Goal: Information Seeking & Learning: Check status

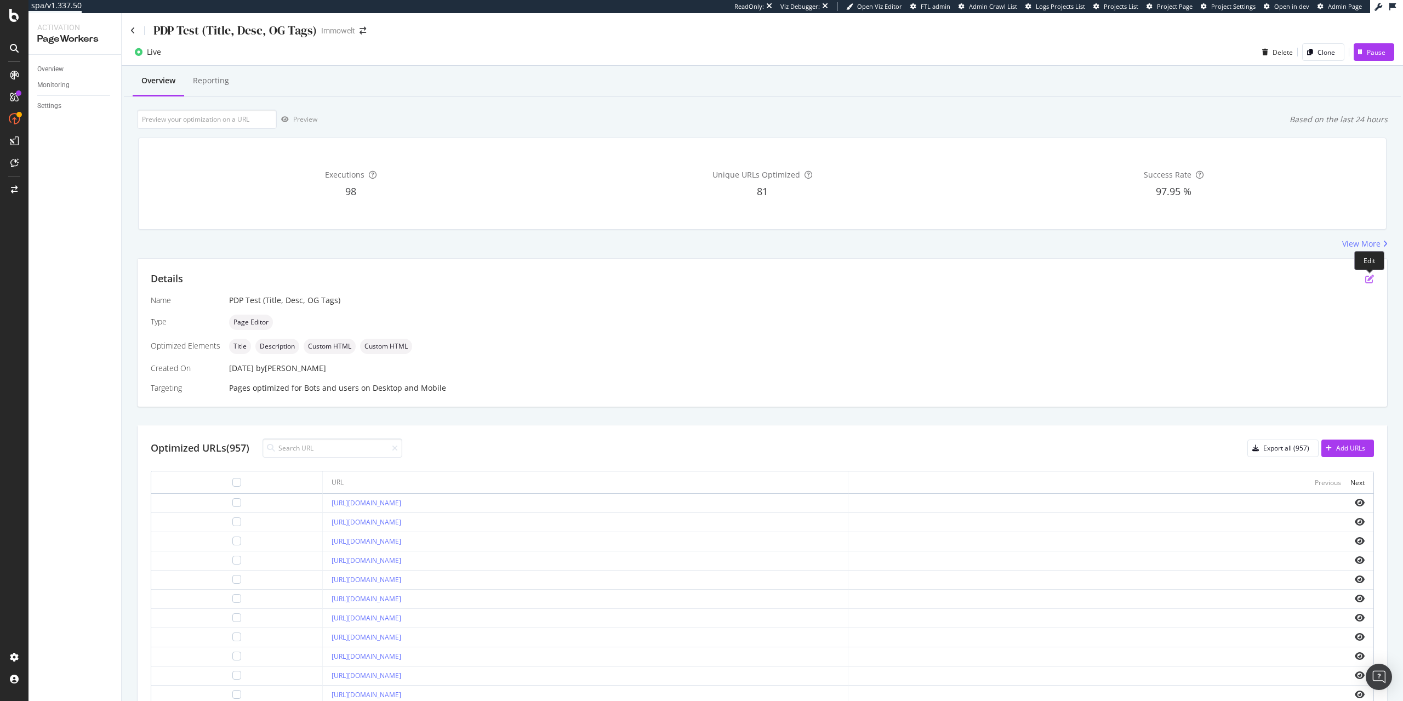
click at [1371, 281] on icon "pen-to-square" at bounding box center [1369, 279] width 9 height 9
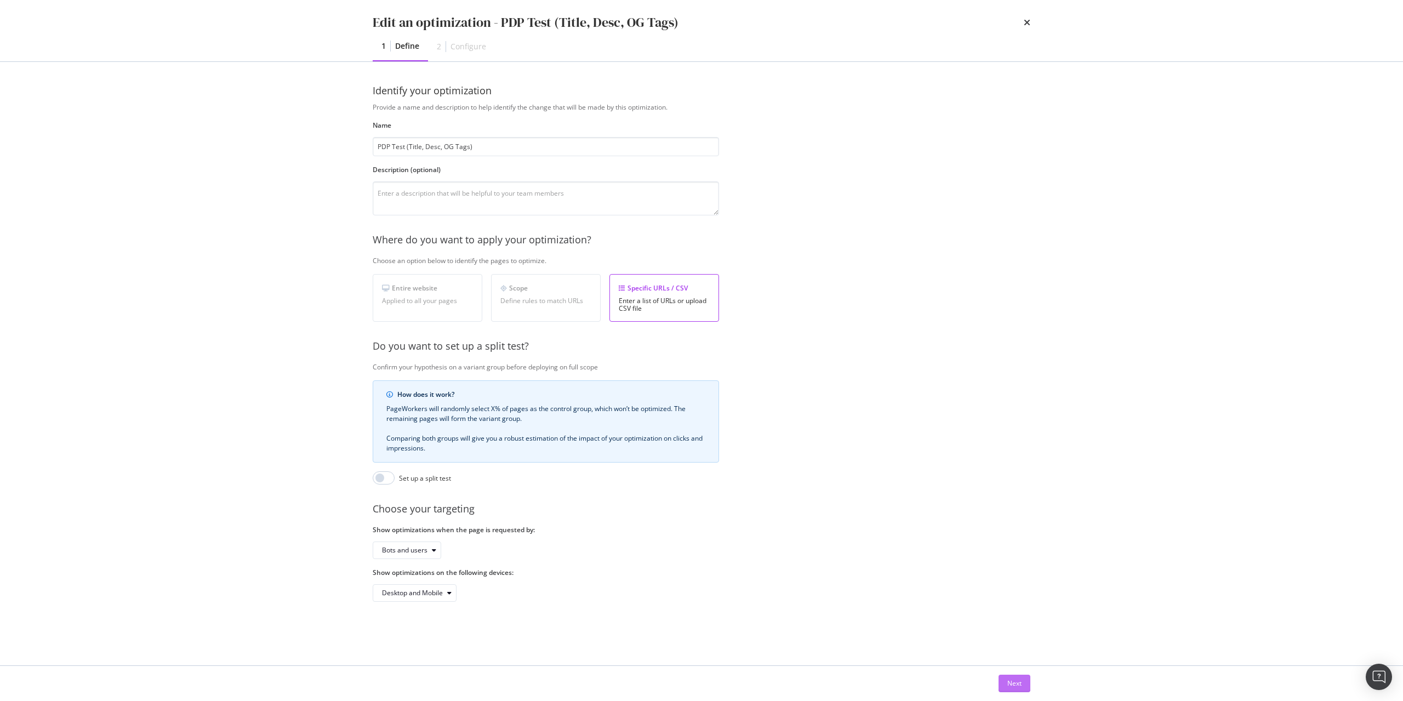
click at [1026, 687] on button "Next" at bounding box center [1015, 684] width 32 height 18
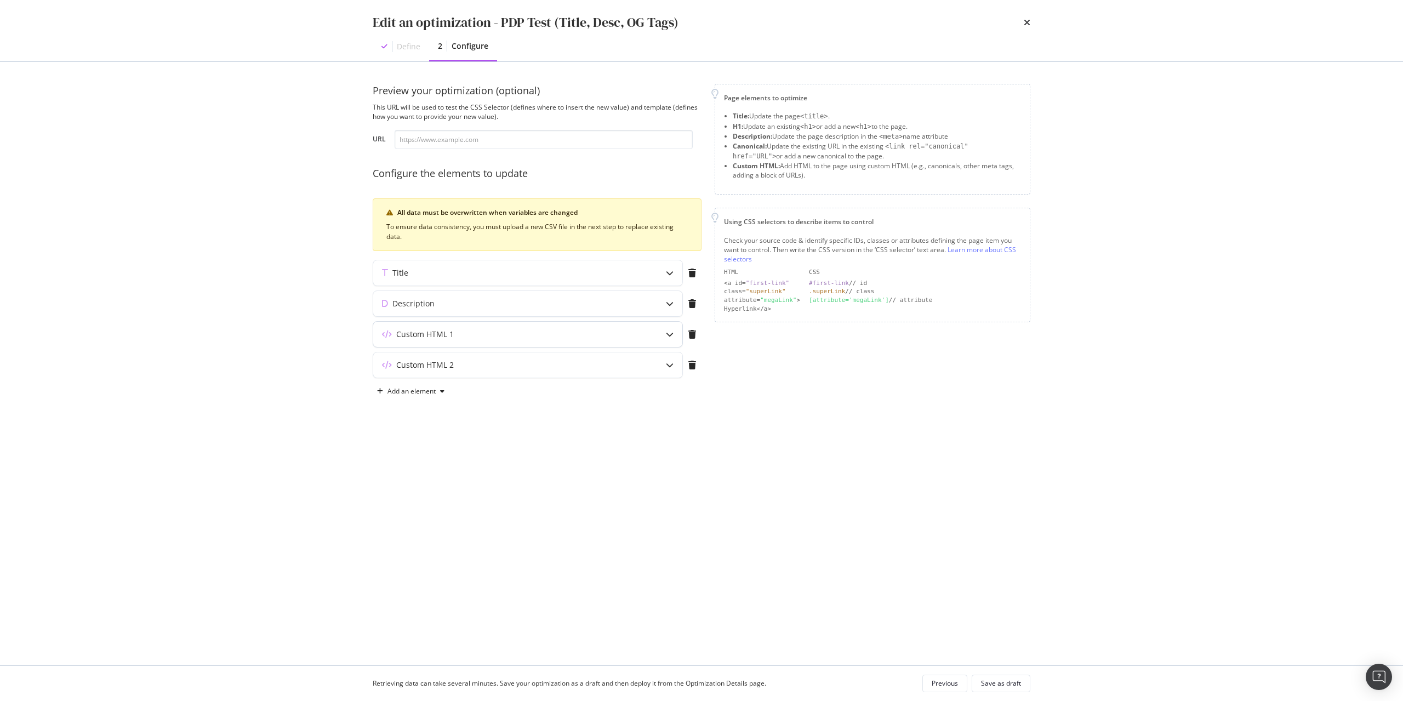
click at [663, 334] on div "modal" at bounding box center [669, 334] width 25 height 25
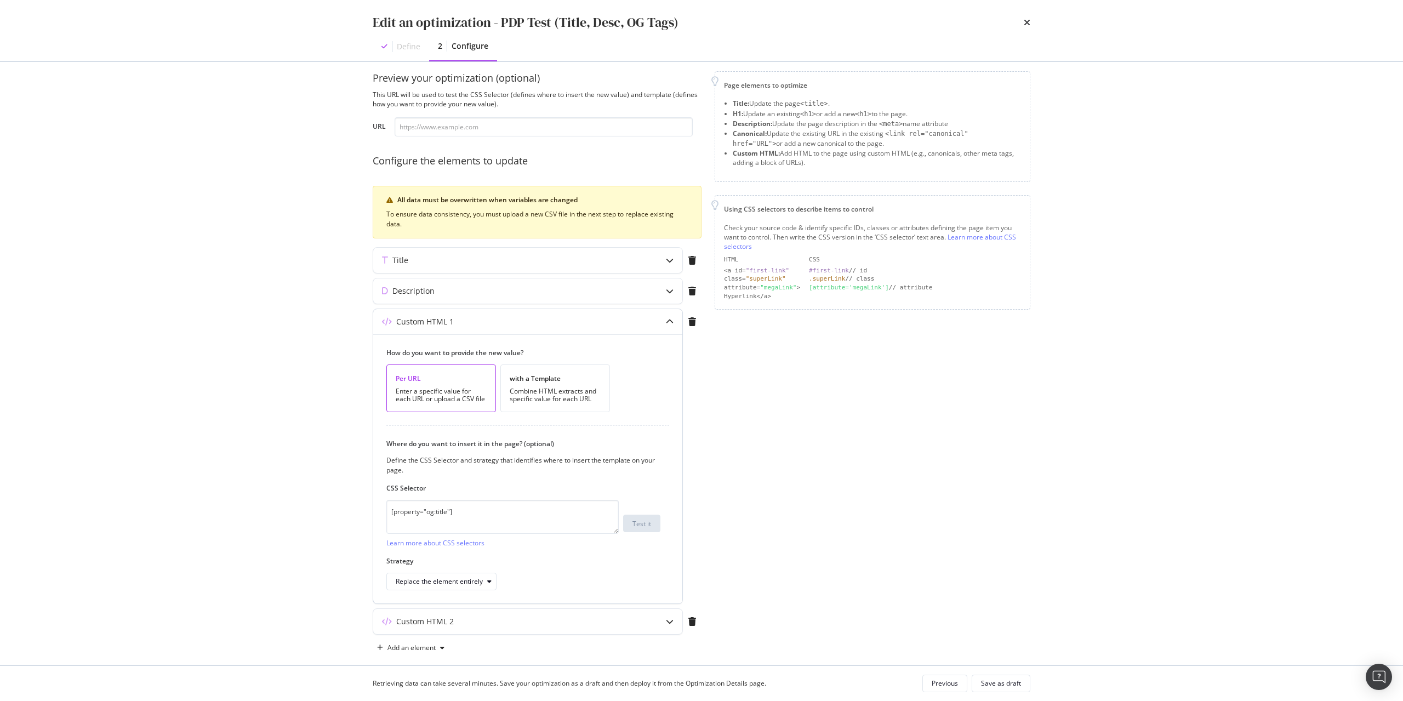
scroll to position [26, 0]
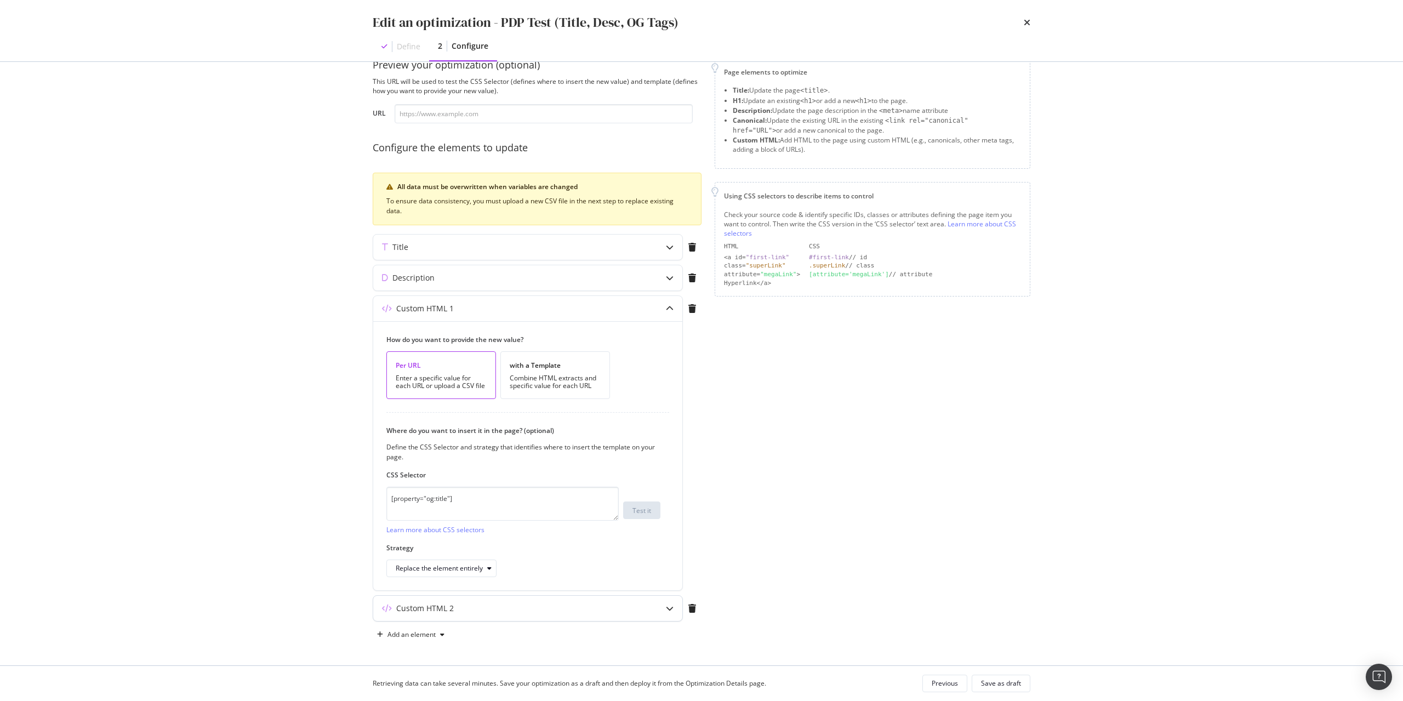
click at [665, 608] on div "modal" at bounding box center [669, 608] width 25 height 25
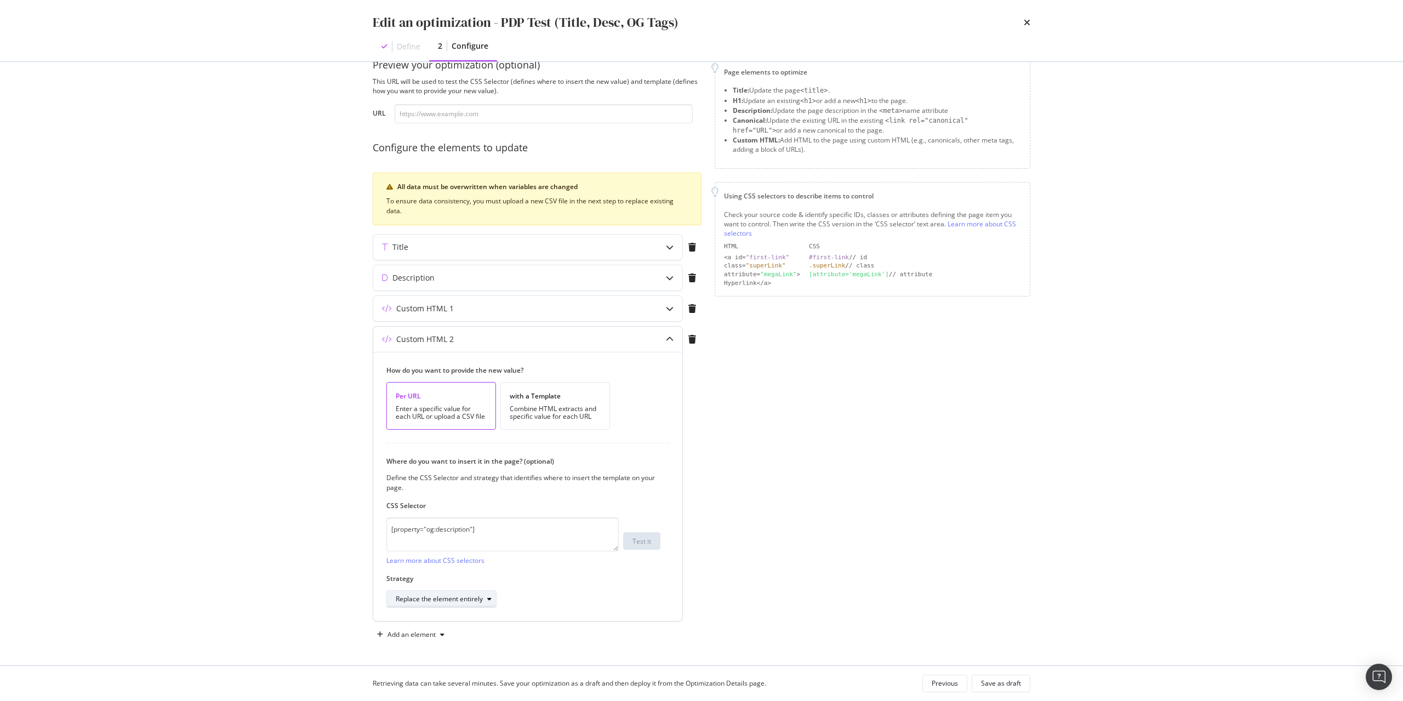
click at [489, 600] on icon "modal" at bounding box center [489, 599] width 4 height 7
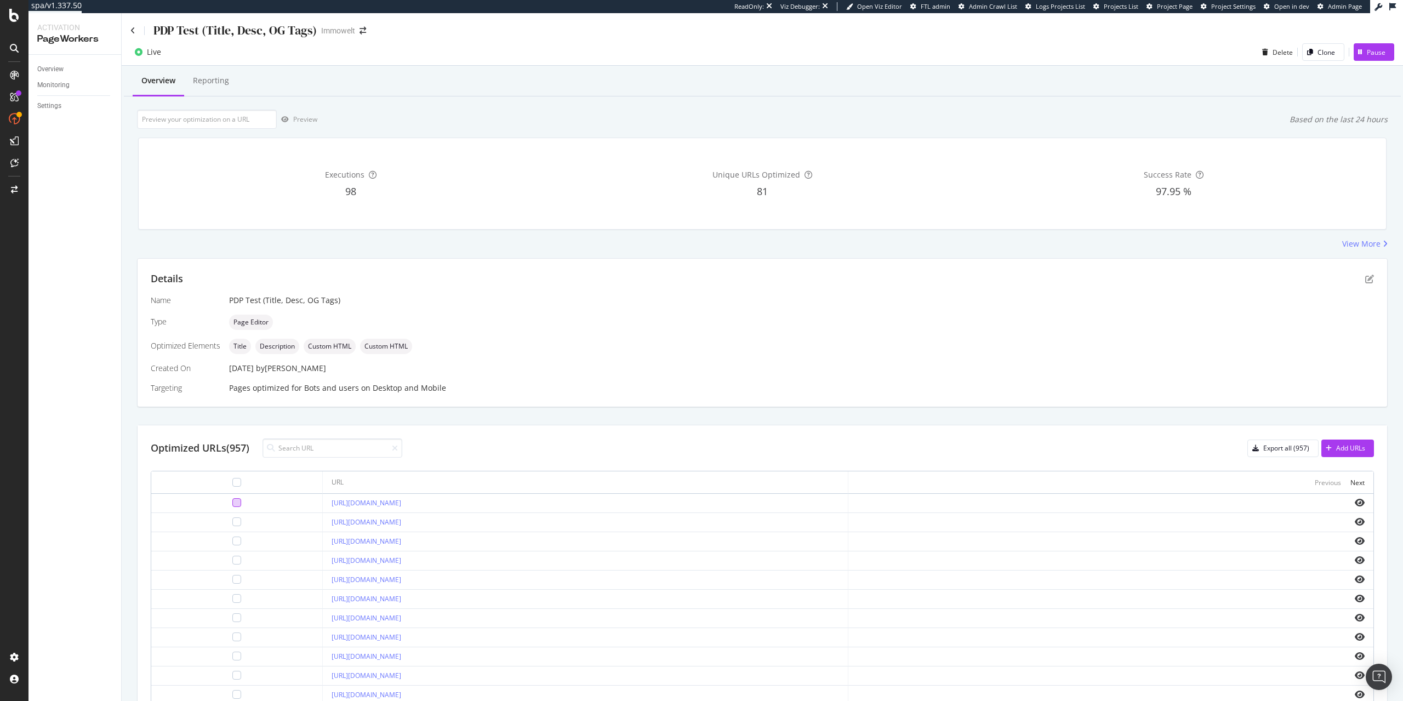
click at [237, 503] on div at bounding box center [236, 502] width 9 height 9
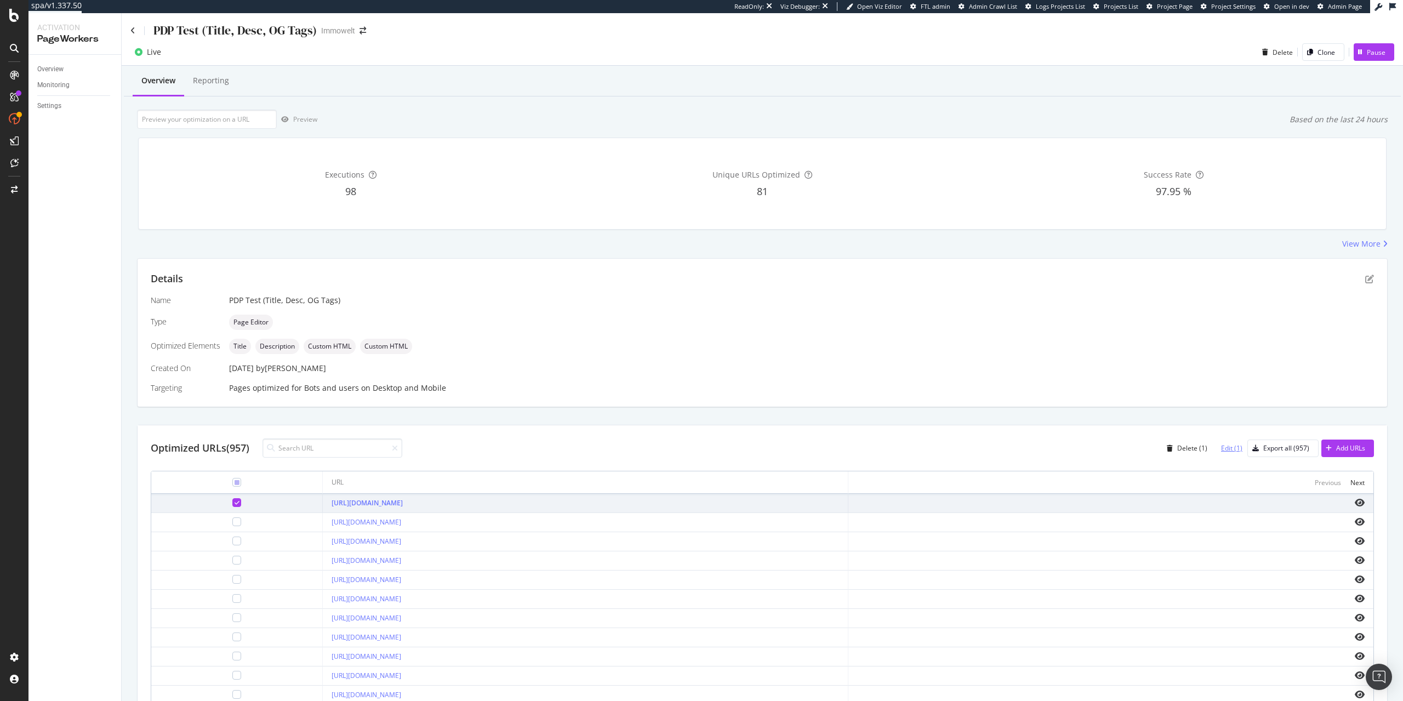
click at [1226, 446] on div "Edit (1)" at bounding box center [1231, 447] width 21 height 9
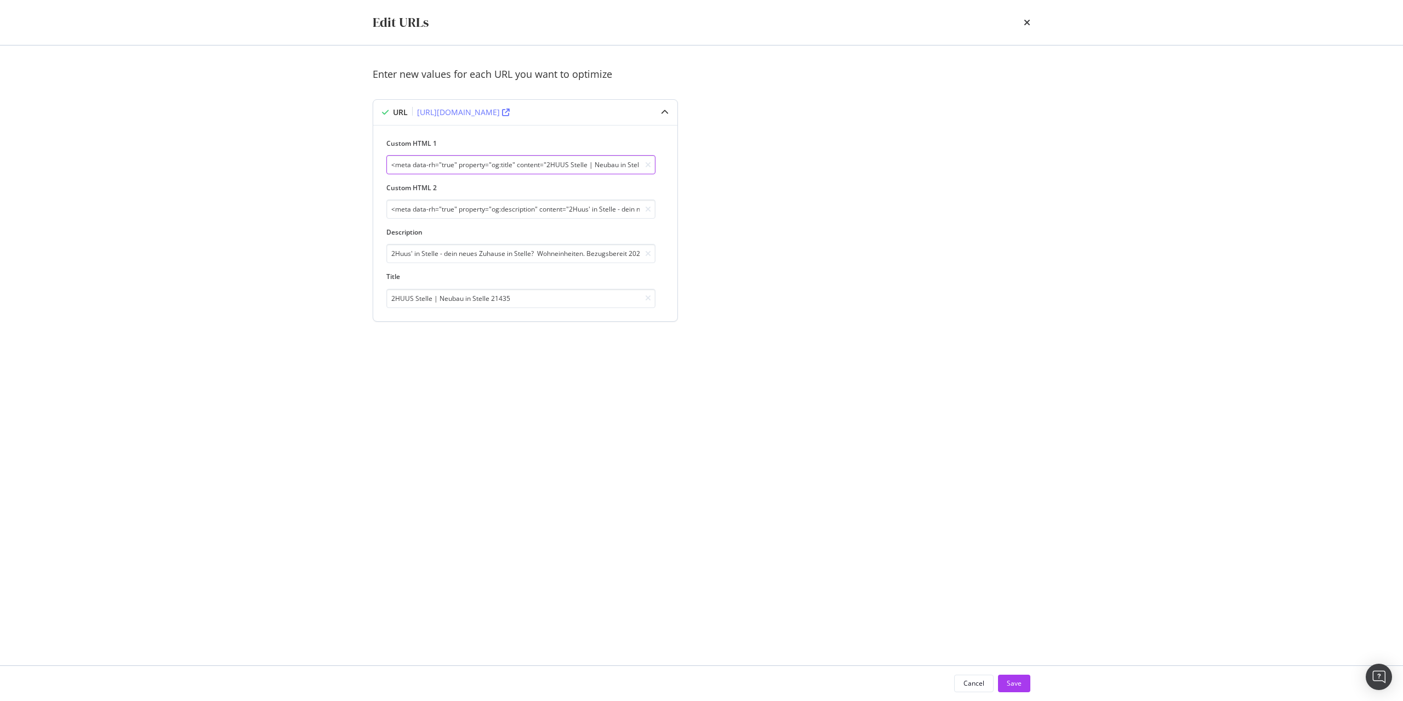
click at [488, 173] on input "<meta data-rh="true" property="og:title" content="2HUUS Stelle | Neubau in Stel…" at bounding box center [520, 164] width 269 height 19
click at [1028, 23] on icon "times" at bounding box center [1027, 22] width 7 height 9
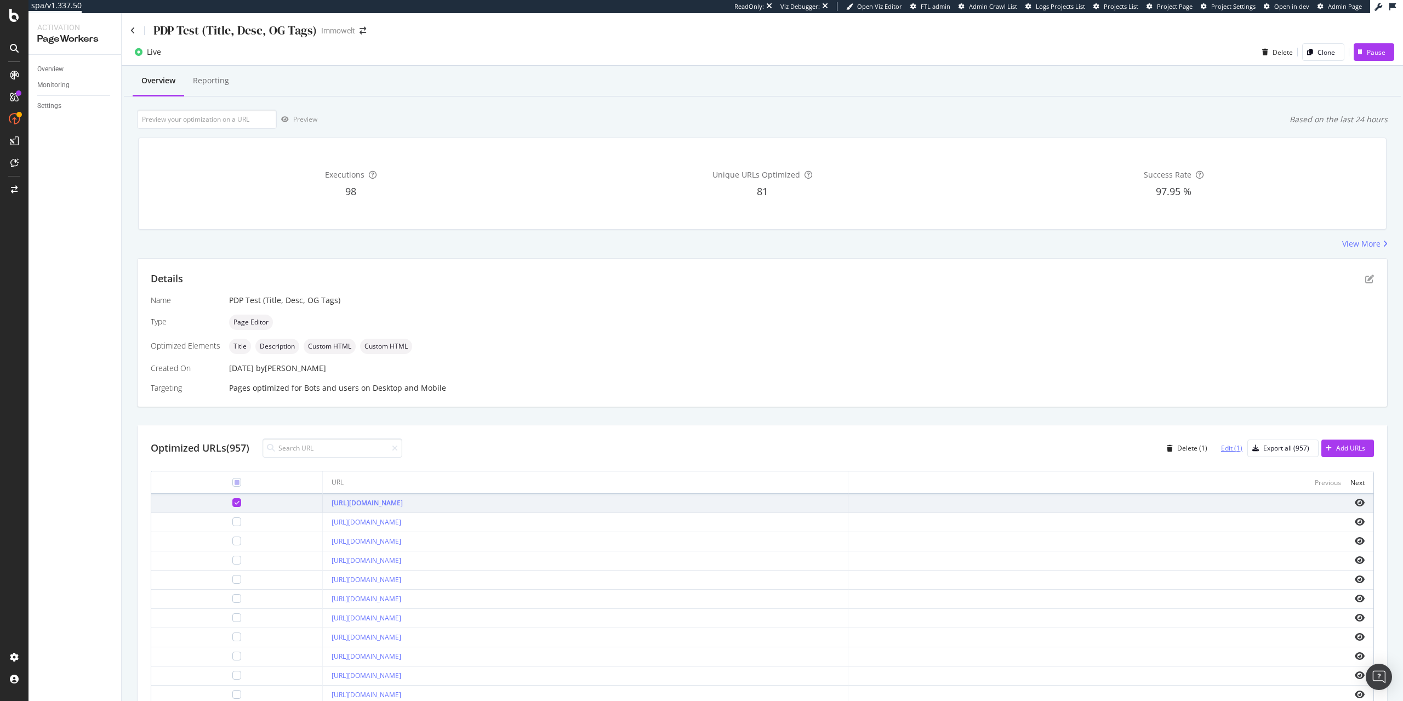
click at [1223, 449] on div "Edit (1)" at bounding box center [1231, 447] width 21 height 9
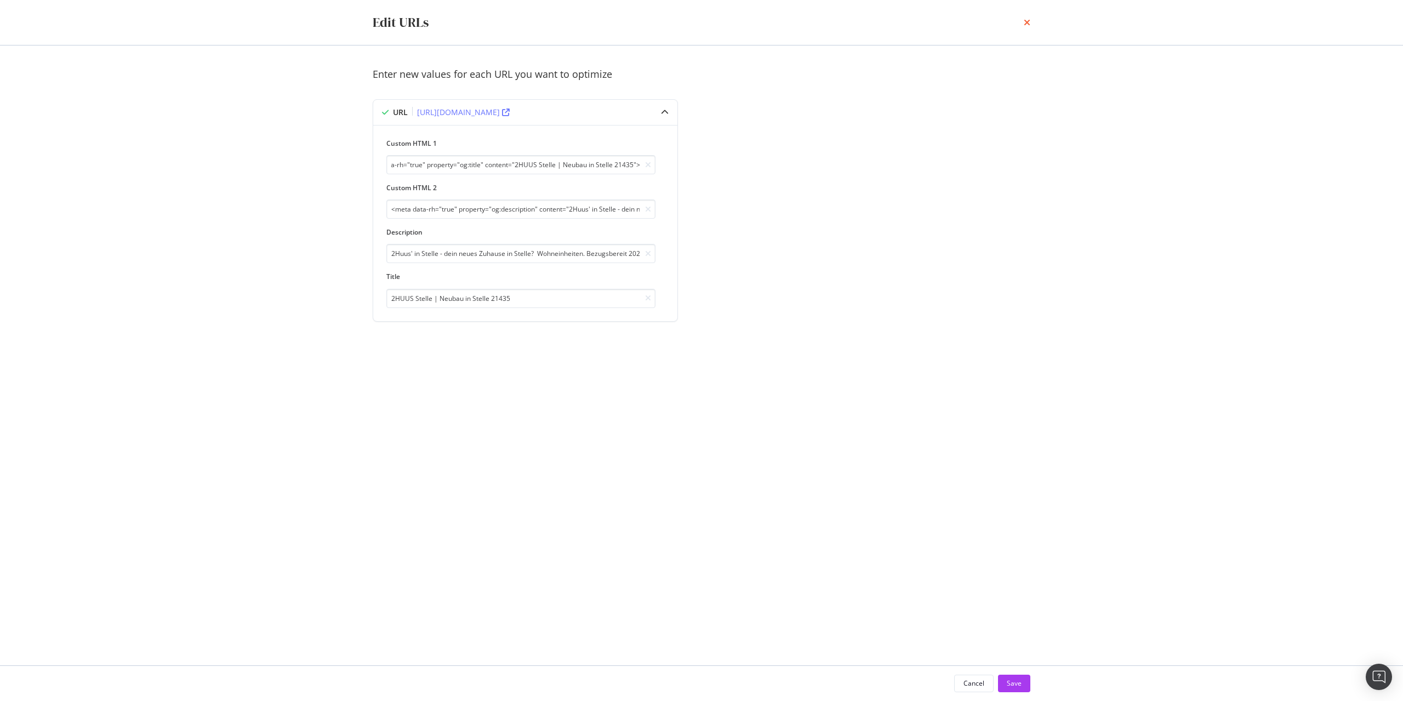
click at [1029, 21] on icon "times" at bounding box center [1027, 22] width 7 height 9
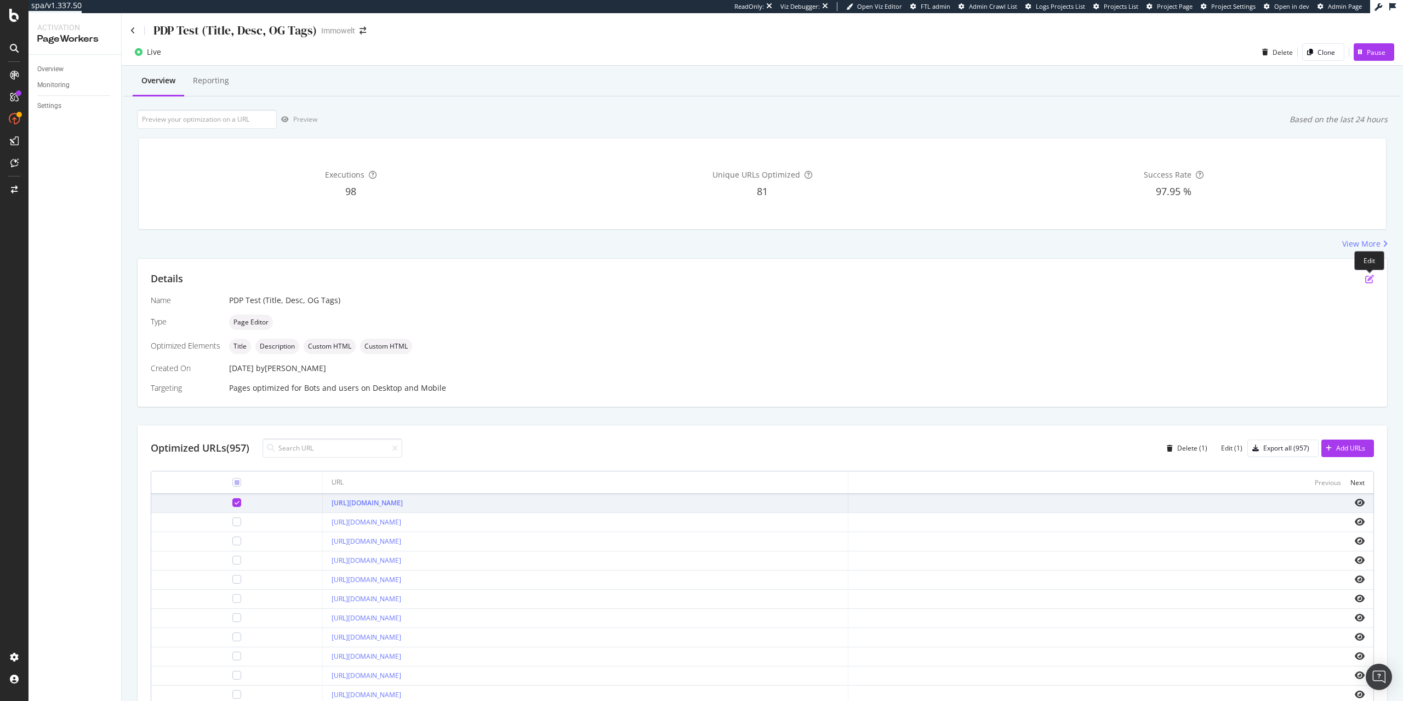
click at [1367, 278] on icon "pen-to-square" at bounding box center [1369, 279] width 9 height 9
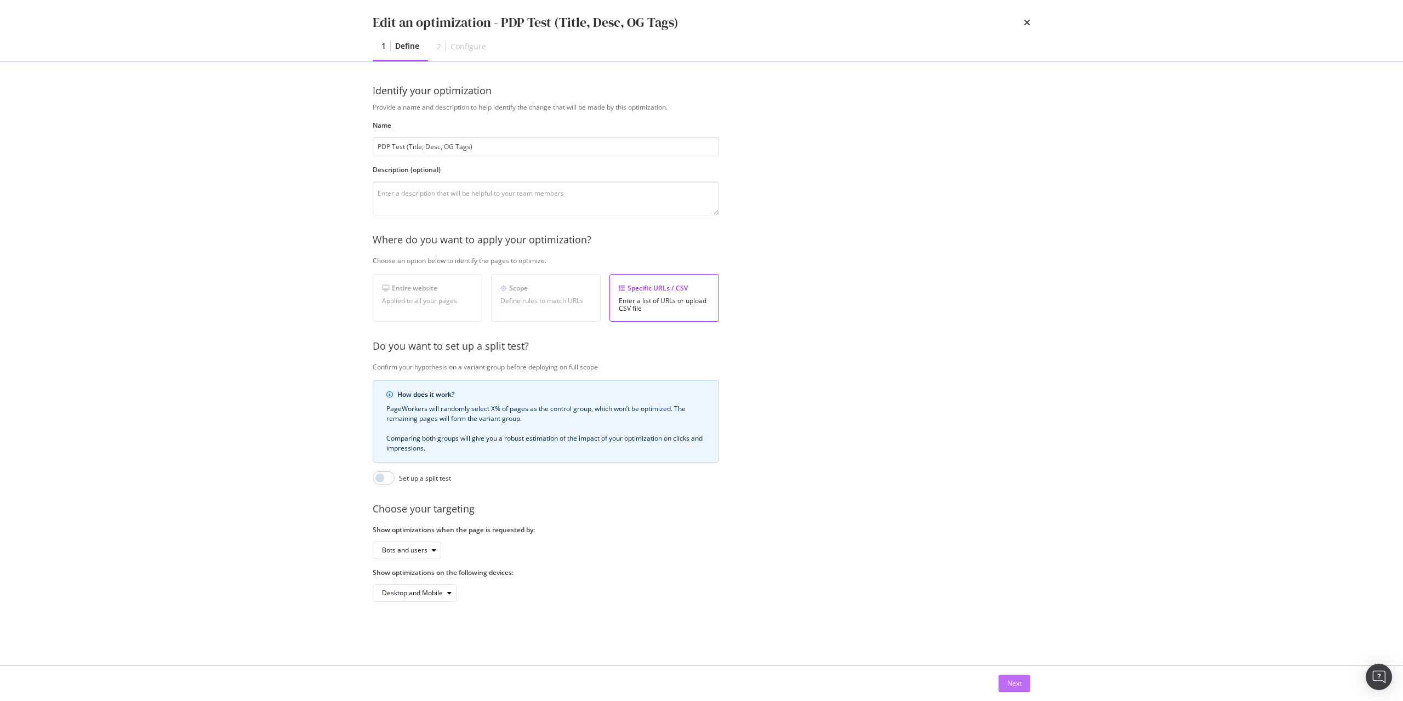
click at [1014, 678] on div "Next" at bounding box center [1014, 683] width 14 height 16
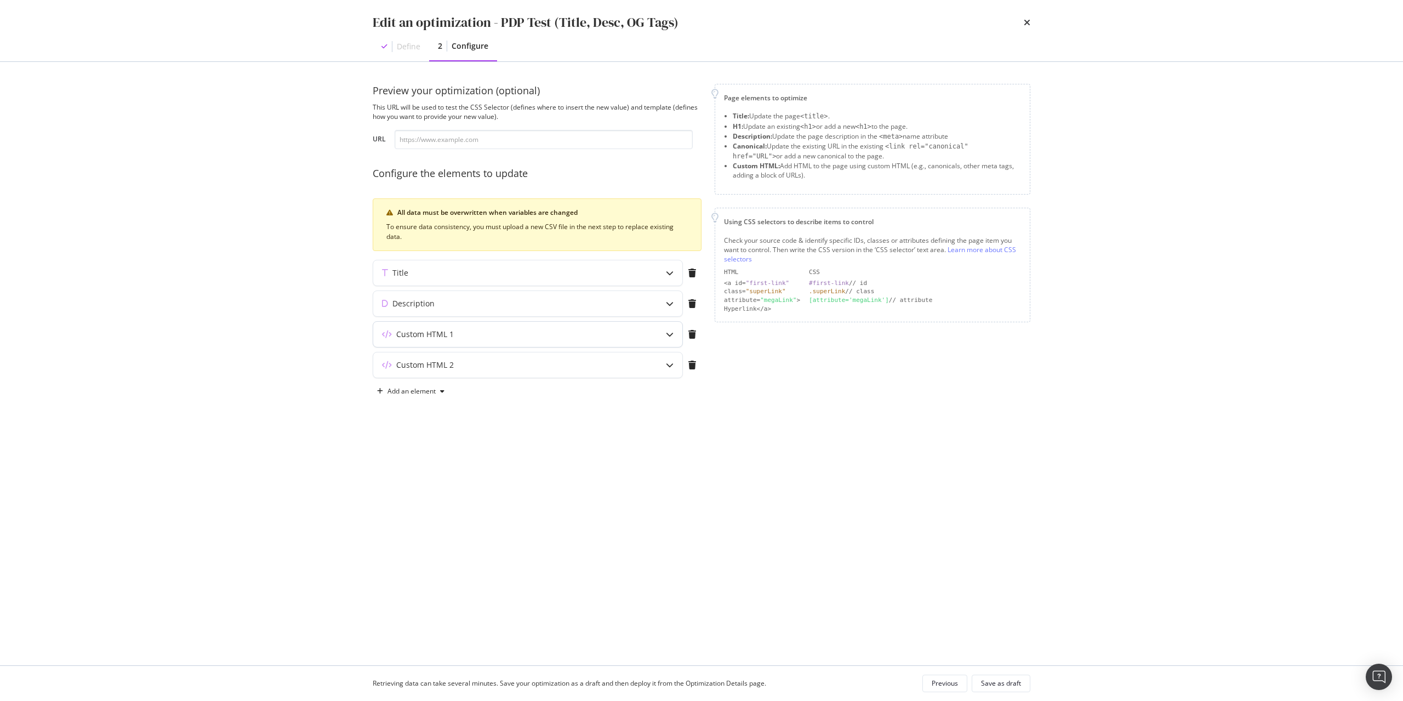
click at [593, 343] on div "Custom HTML 1" at bounding box center [527, 334] width 309 height 25
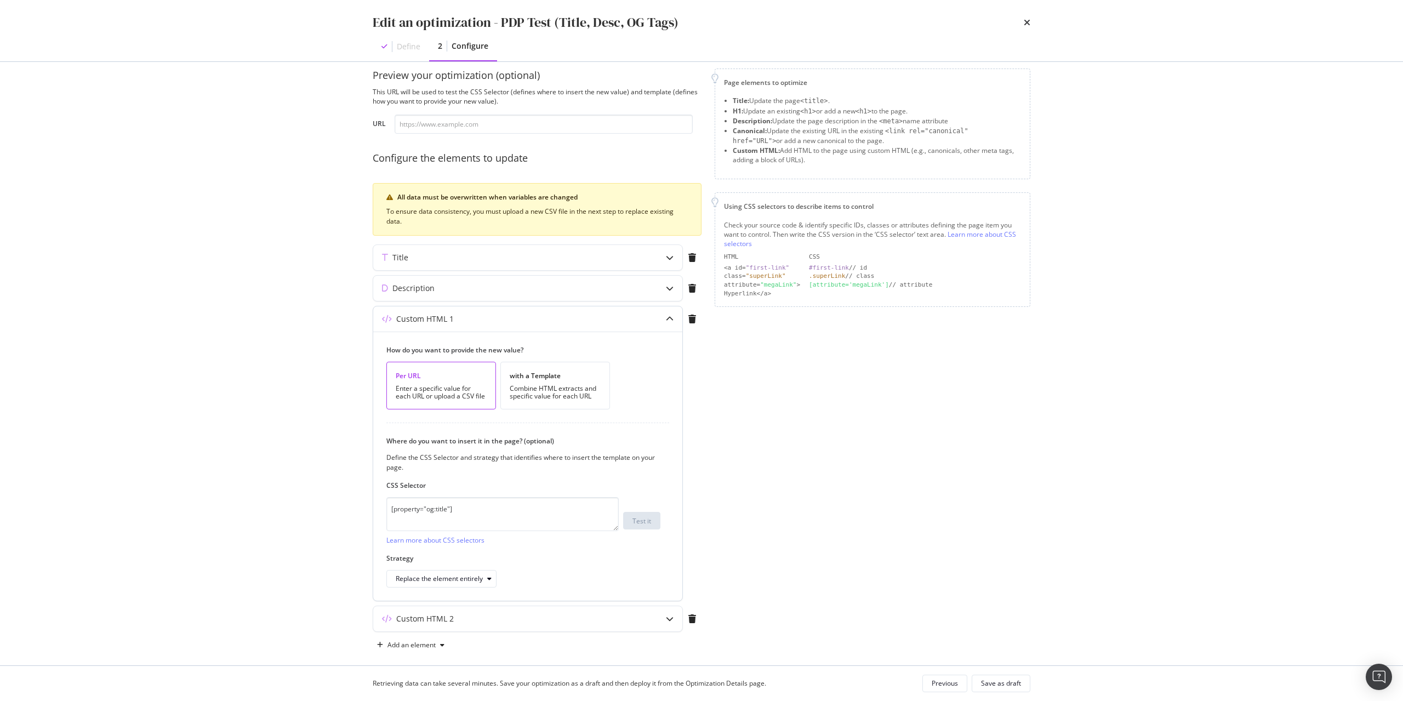
scroll to position [26, 0]
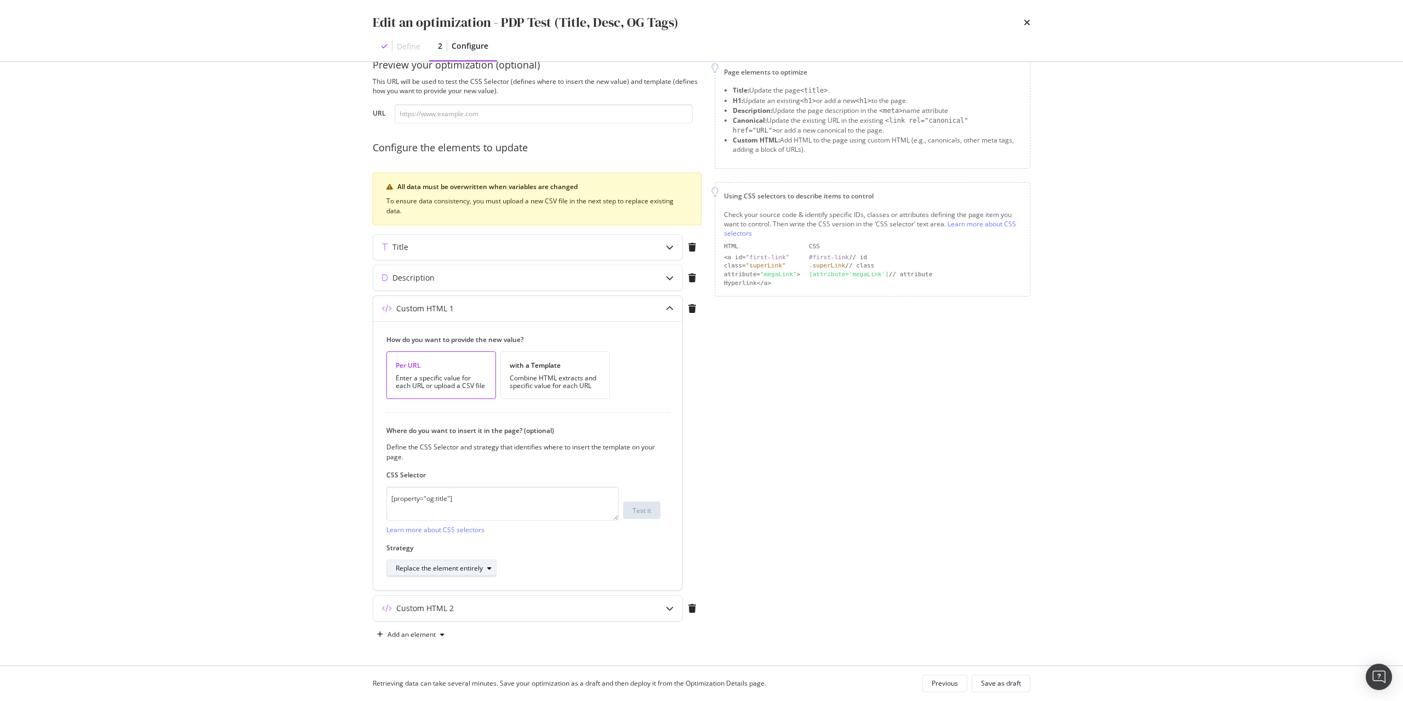
click at [483, 566] on div "Replace the element entirely" at bounding box center [439, 568] width 87 height 7
click at [477, 500] on textarea "[property="og:title"]" at bounding box center [502, 504] width 232 height 34
click at [479, 493] on textarea "[property="og:title"]" at bounding box center [502, 504] width 232 height 34
click at [556, 377] on div "Combine HTML extracts and specific value for each URL" at bounding box center [555, 381] width 91 height 15
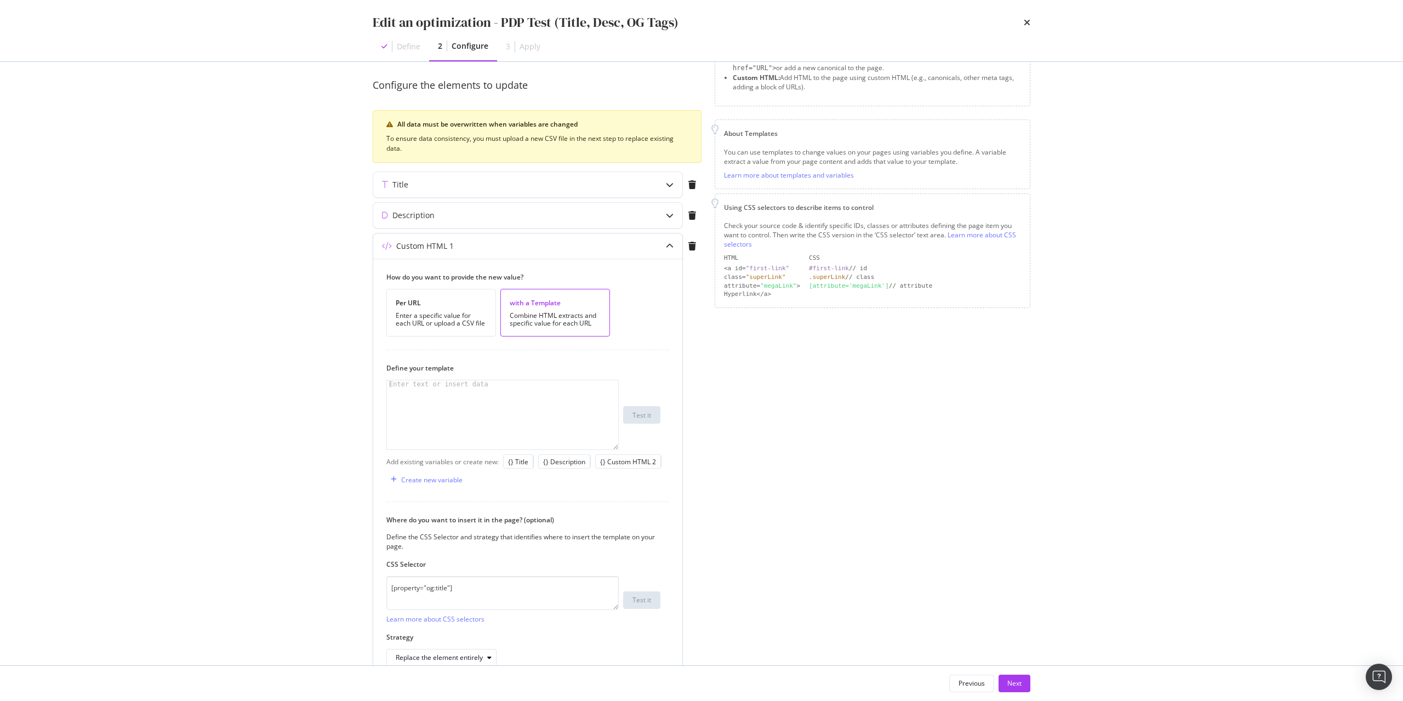
scroll to position [178, 0]
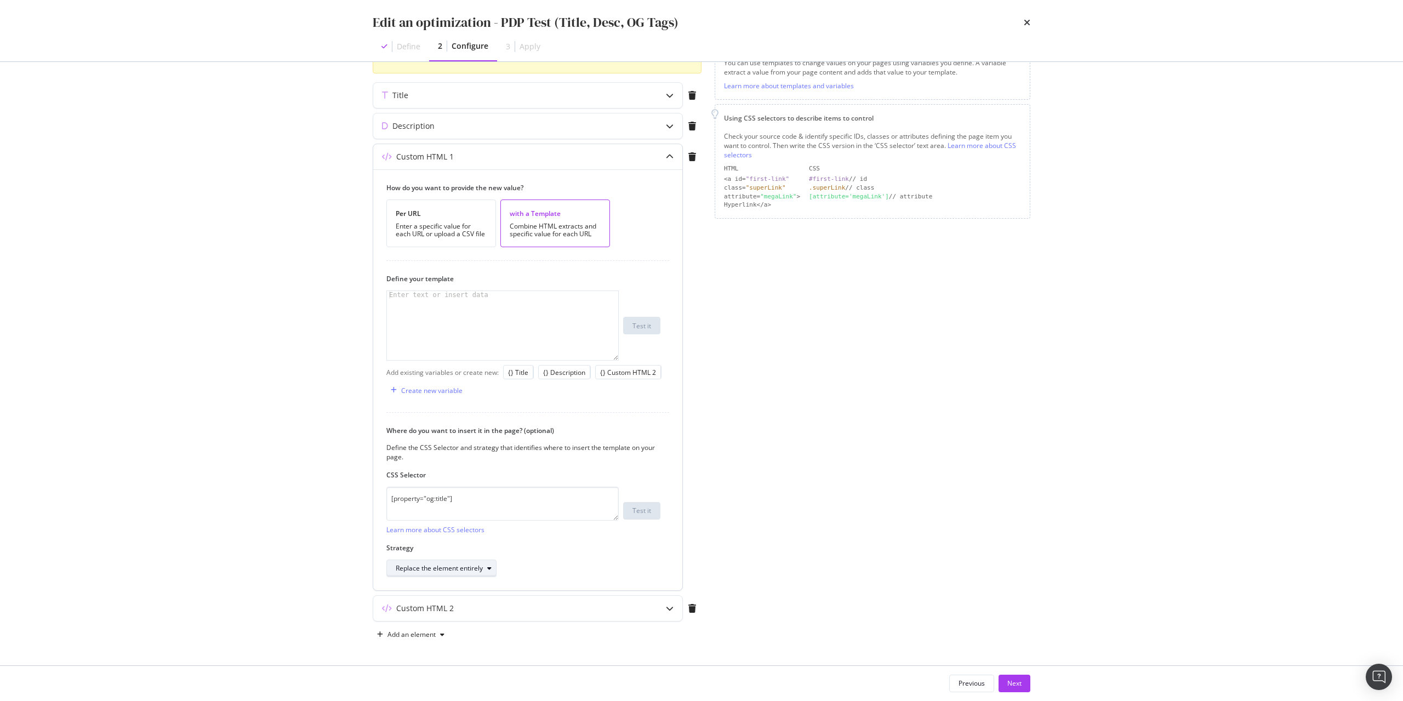
click at [474, 570] on div "Replace the element entirely" at bounding box center [439, 568] width 87 height 7
click at [451, 317] on div "modal" at bounding box center [502, 333] width 231 height 84
click at [1028, 25] on icon "times" at bounding box center [1027, 22] width 7 height 9
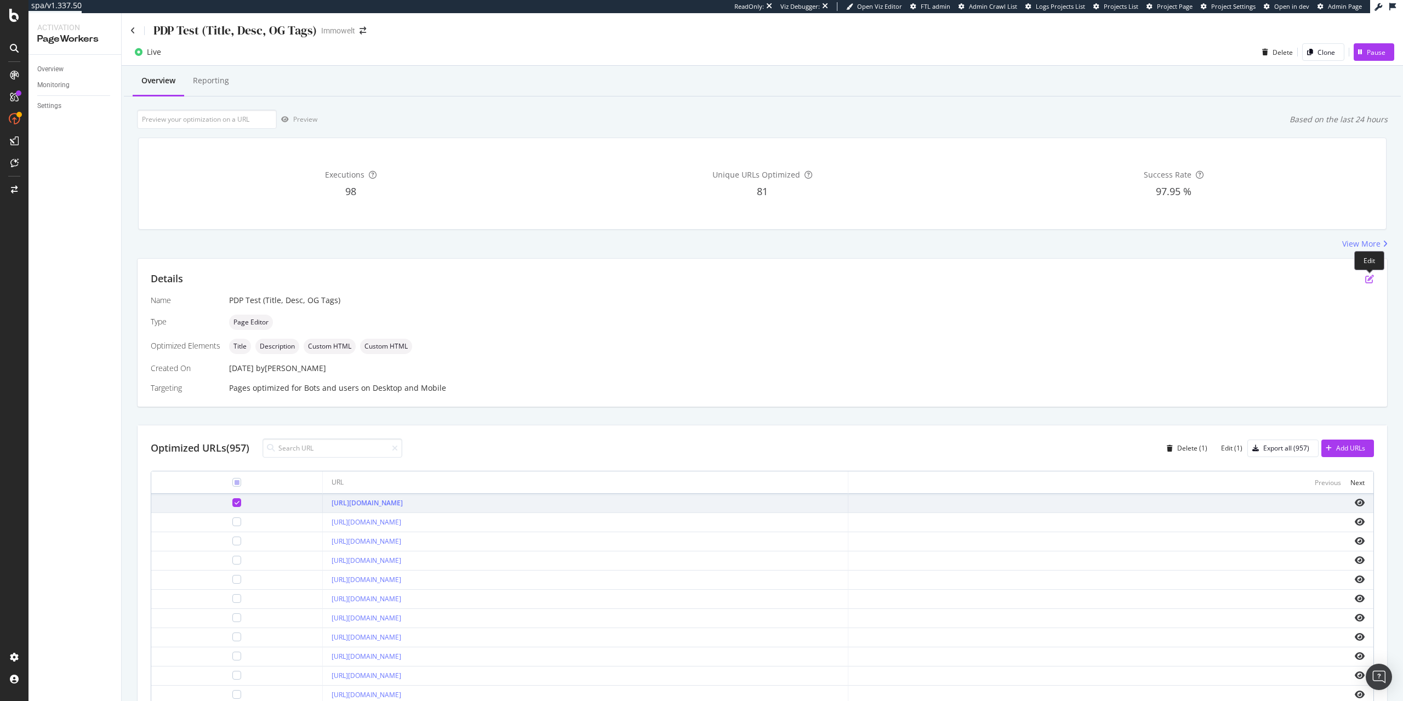
click at [1373, 281] on icon "pen-to-square" at bounding box center [1369, 279] width 9 height 9
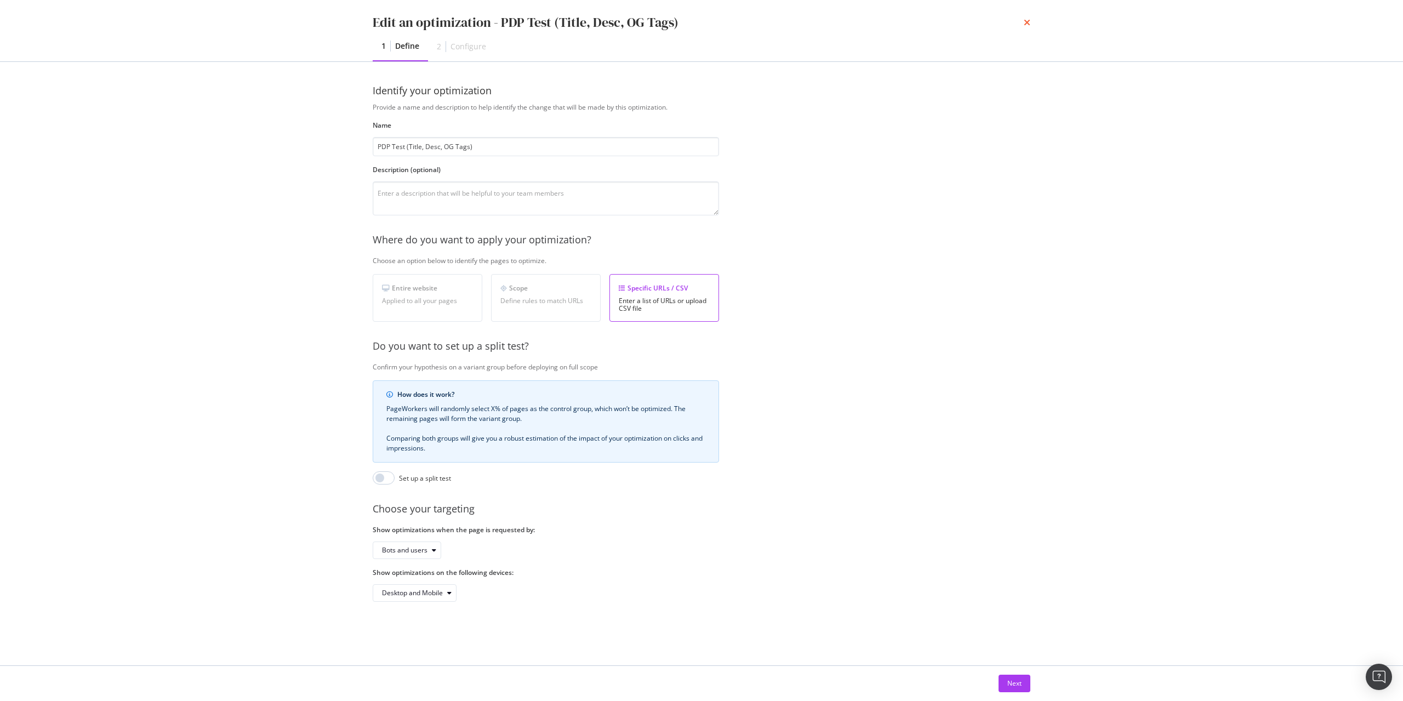
click at [1029, 25] on icon "times" at bounding box center [1027, 22] width 7 height 9
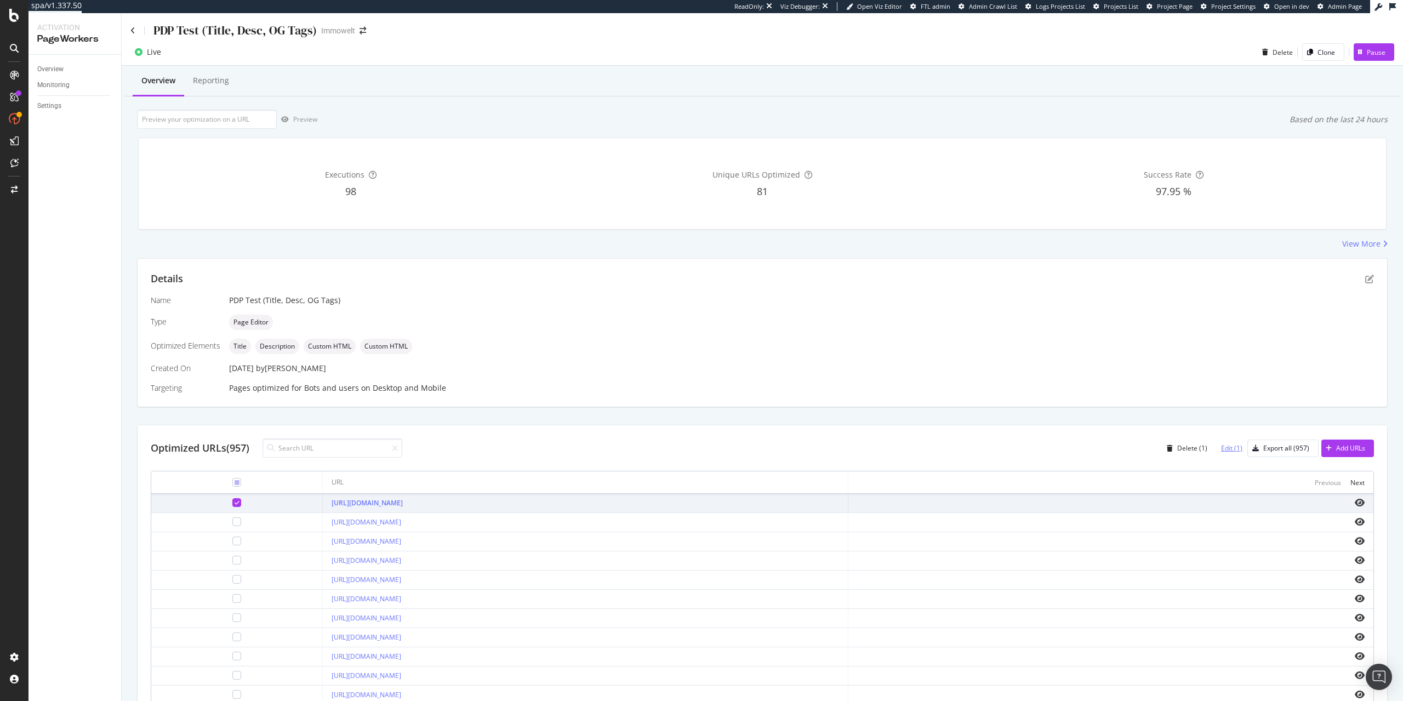
click at [1222, 447] on div "Edit (1)" at bounding box center [1231, 447] width 21 height 9
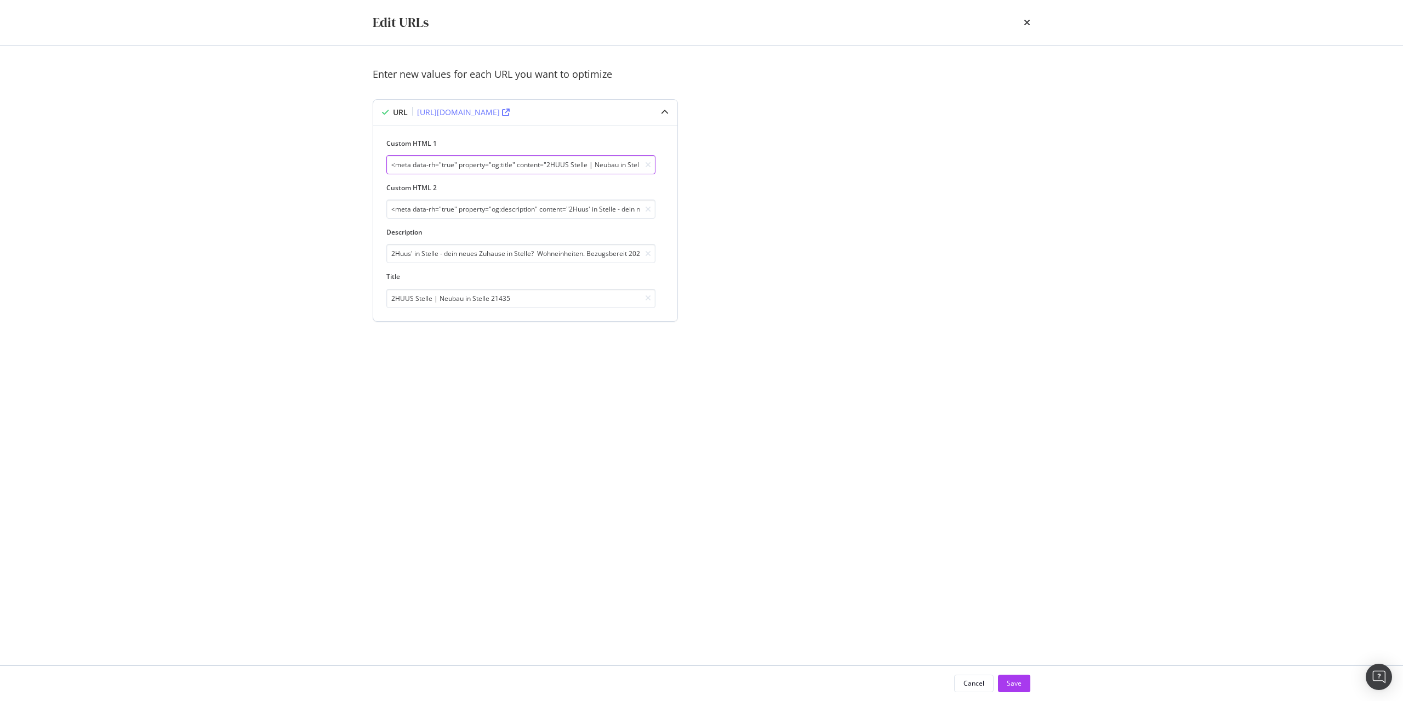
click at [502, 170] on input "<meta data-rh="true" property="og:title" content="2HUUS Stelle | Neubau in Stel…" at bounding box center [520, 164] width 269 height 19
click at [974, 689] on div "Cancel" at bounding box center [974, 683] width 21 height 15
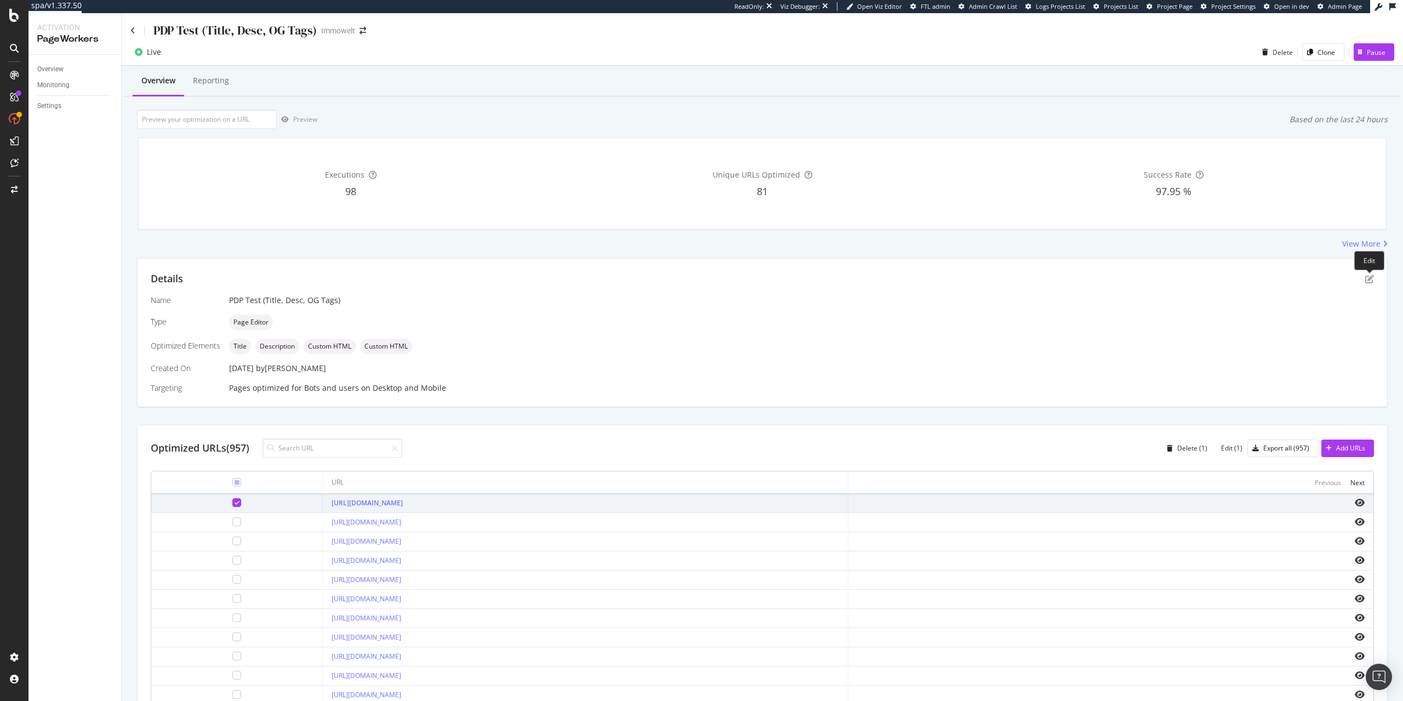
click at [1374, 275] on div "Details Name PDP Test (Title, Desc, OG Tags) Type Page Editor Optimized Element…" at bounding box center [763, 333] width 1250 height 148
click at [1370, 278] on icon "pen-to-square" at bounding box center [1369, 279] width 9 height 9
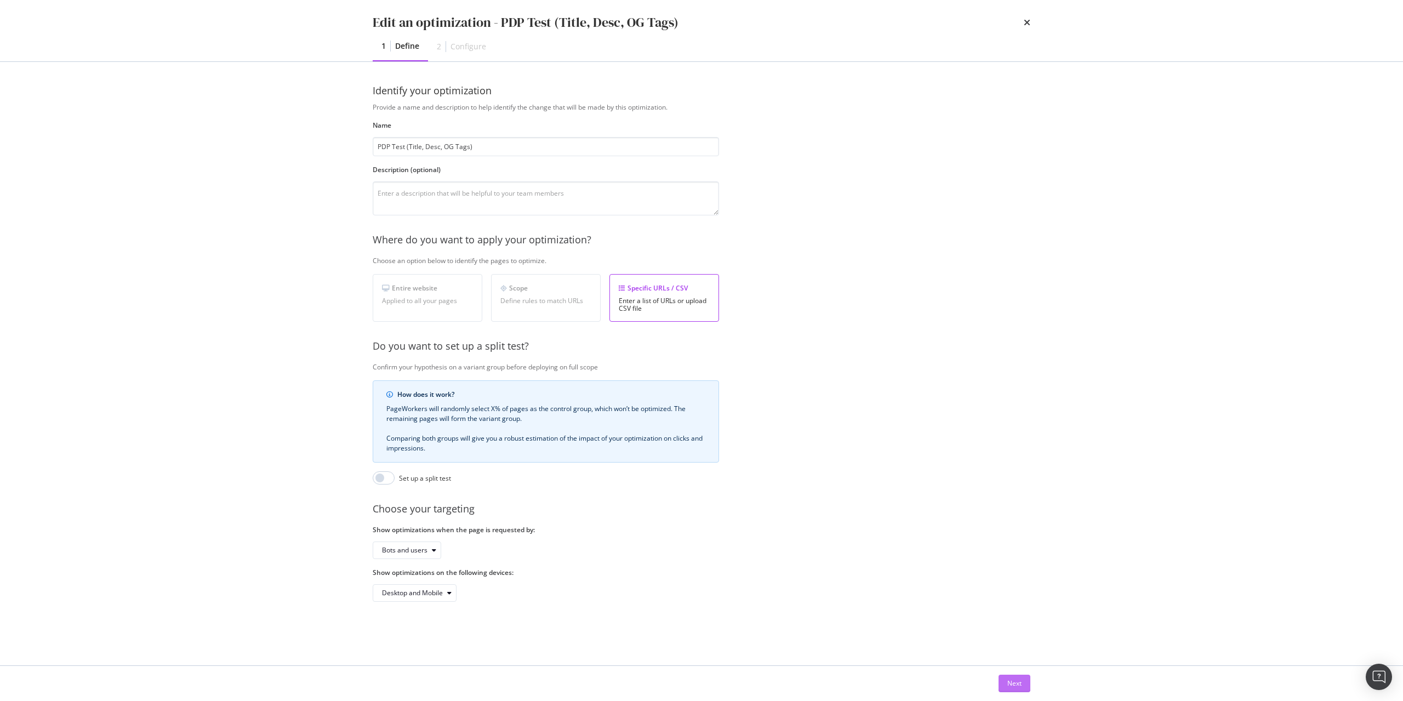
click at [1014, 683] on div "Next" at bounding box center [1014, 683] width 14 height 9
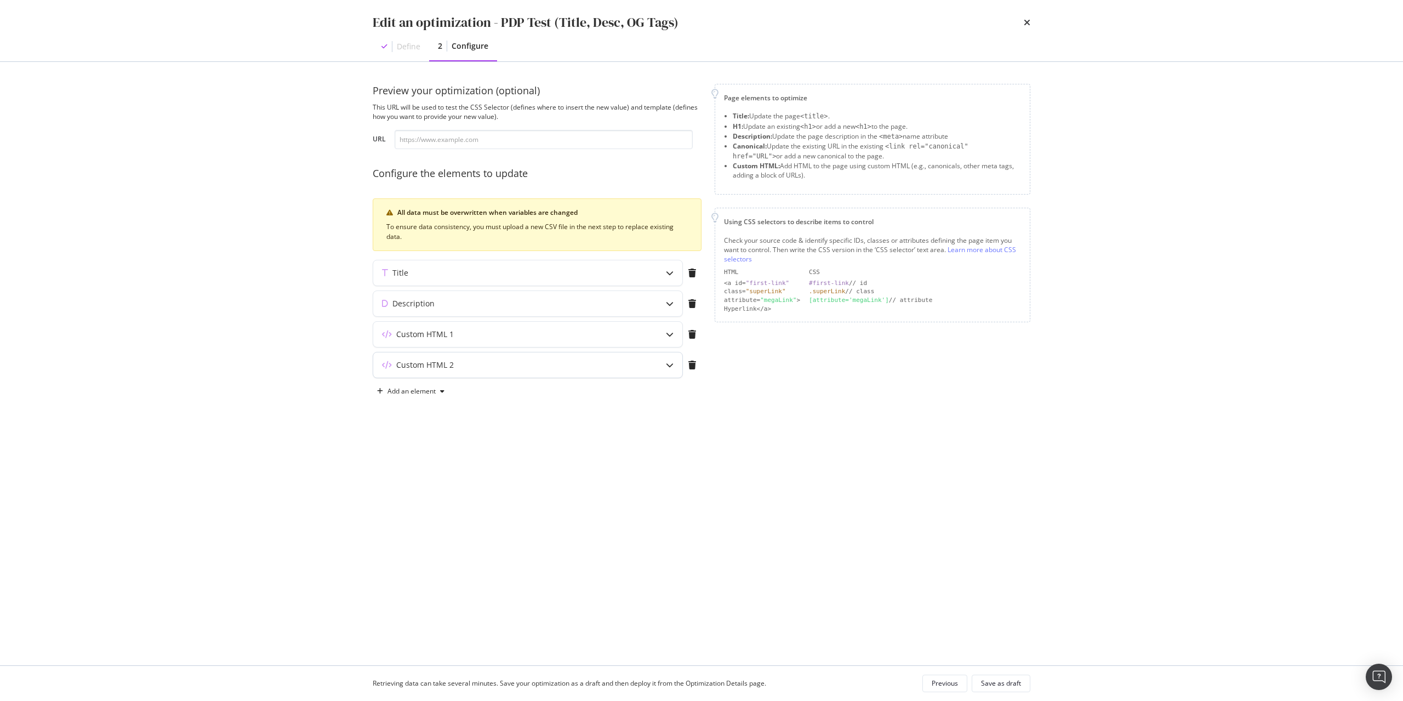
click at [671, 366] on icon "modal" at bounding box center [670, 365] width 8 height 8
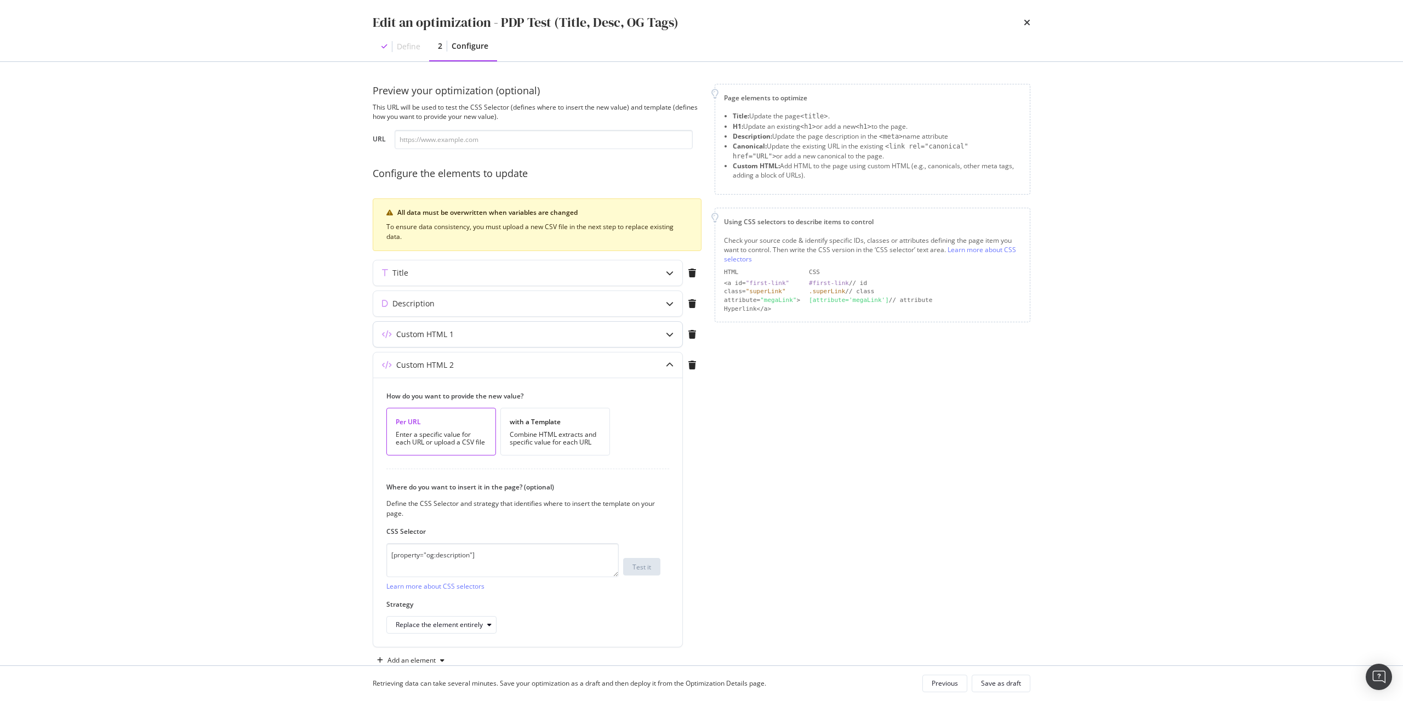
click at [676, 337] on div "modal" at bounding box center [669, 334] width 25 height 25
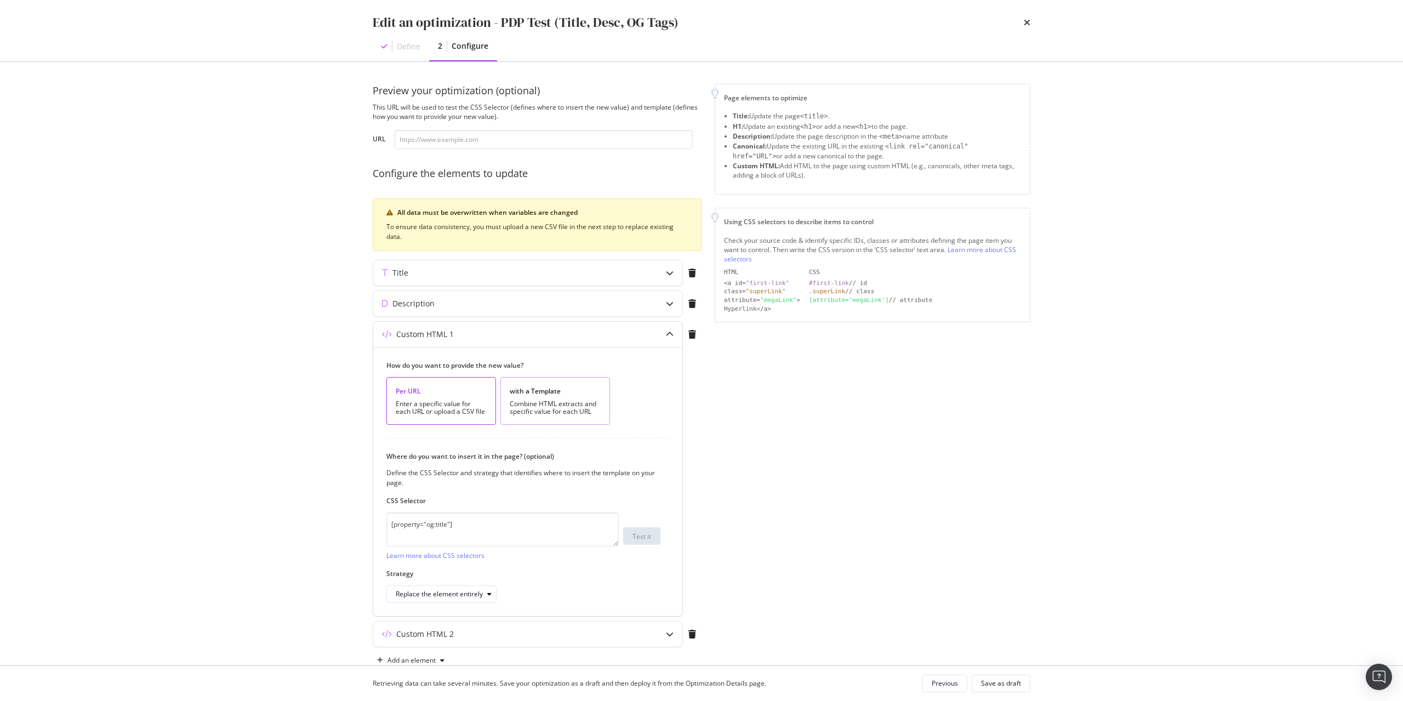
click at [562, 396] on div "with a Template Combine HTML extracts and specific value for each URL" at bounding box center [555, 401] width 110 height 48
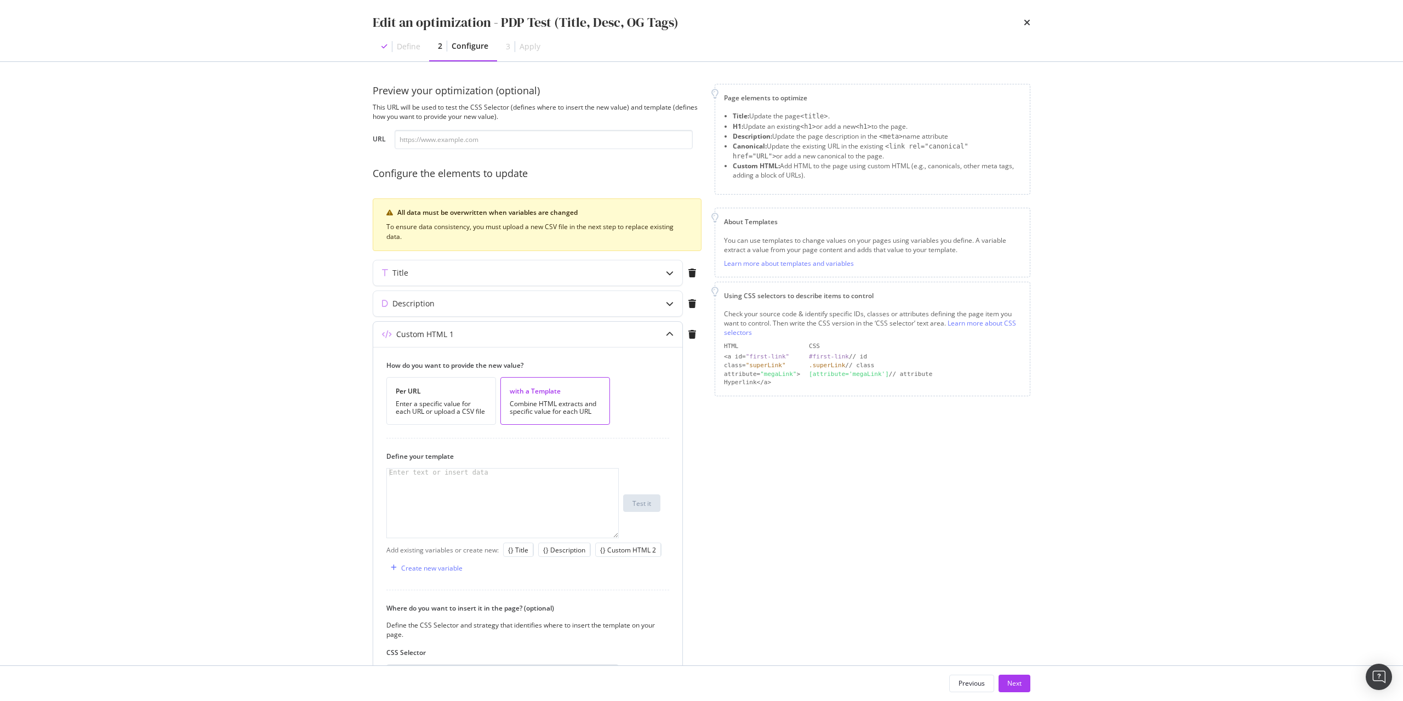
click at [460, 493] on div "modal" at bounding box center [502, 511] width 231 height 84
paste textarea "<meta data-rh="true" property="og:title" content="2HUUS Stelle | Neubau in Stel…"
type textarea "<meta data-rh="true" property="og:title" content="2HUUS Stelle | Neubau in Stel…"
click at [415, 573] on div "Create new variable" at bounding box center [424, 568] width 76 height 16
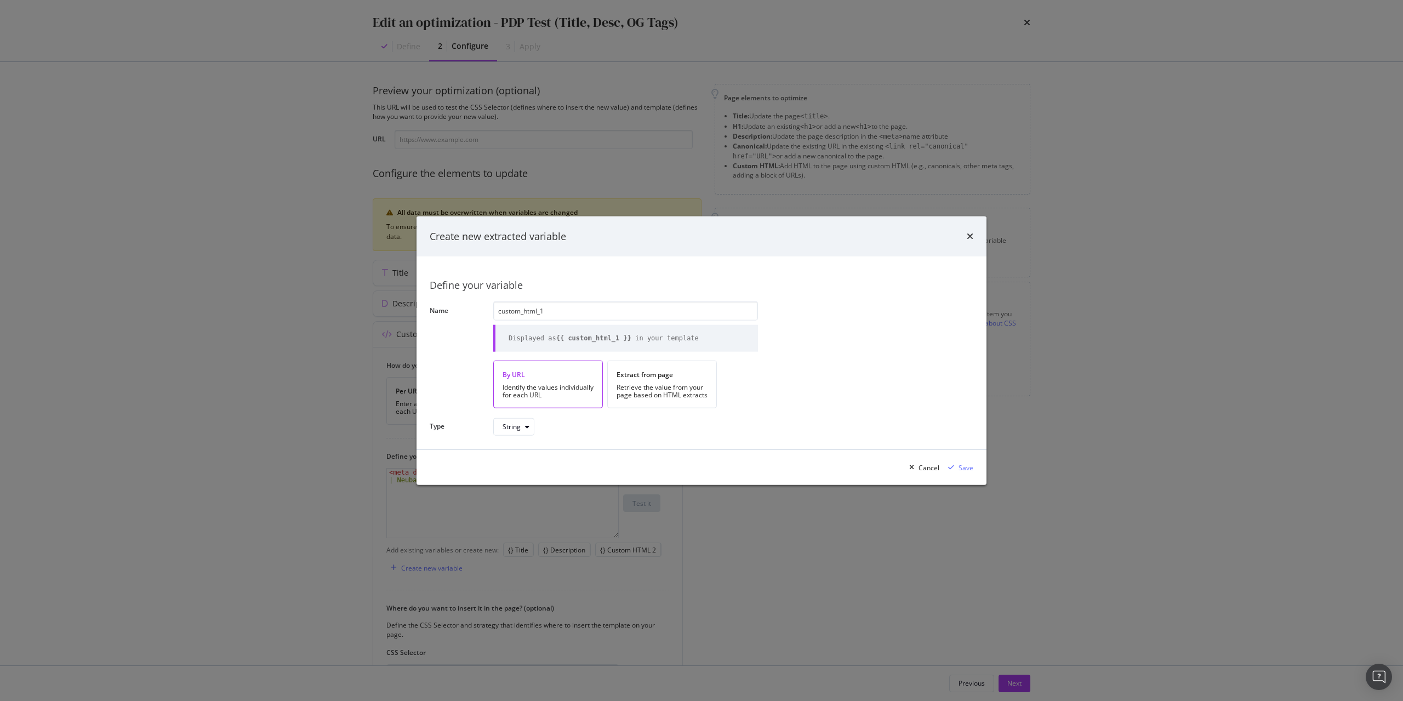
type input "custom_html_1"
click at [965, 468] on div "Save" at bounding box center [966, 467] width 15 height 9
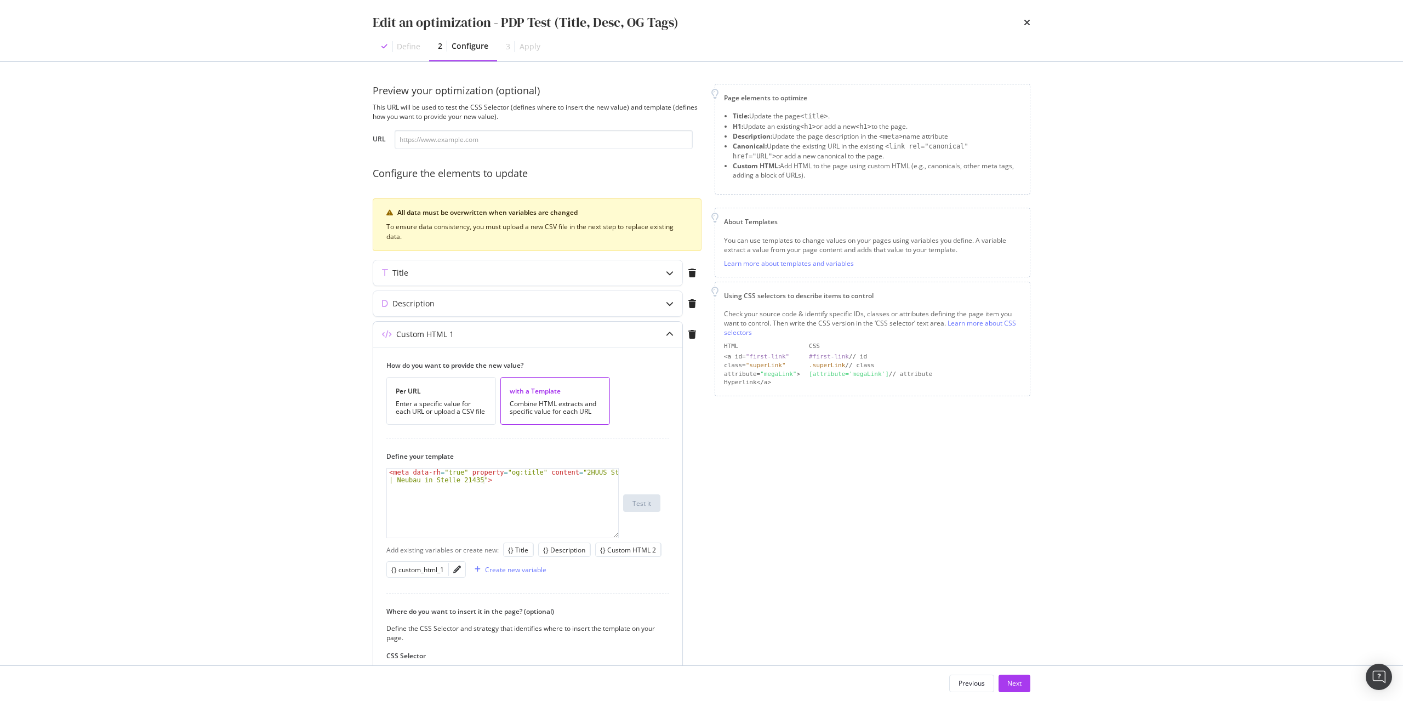
click at [514, 485] on div "< meta data-rh = "true" property = "og:title" content = "2HUUS Stelle | Neubau …" at bounding box center [502, 519] width 231 height 100
click at [431, 568] on div "{} custom_html_1" at bounding box center [417, 569] width 53 height 9
type textarea "<meta data-rh="true" property="og:title" content=" {{custom_html_1}}">"
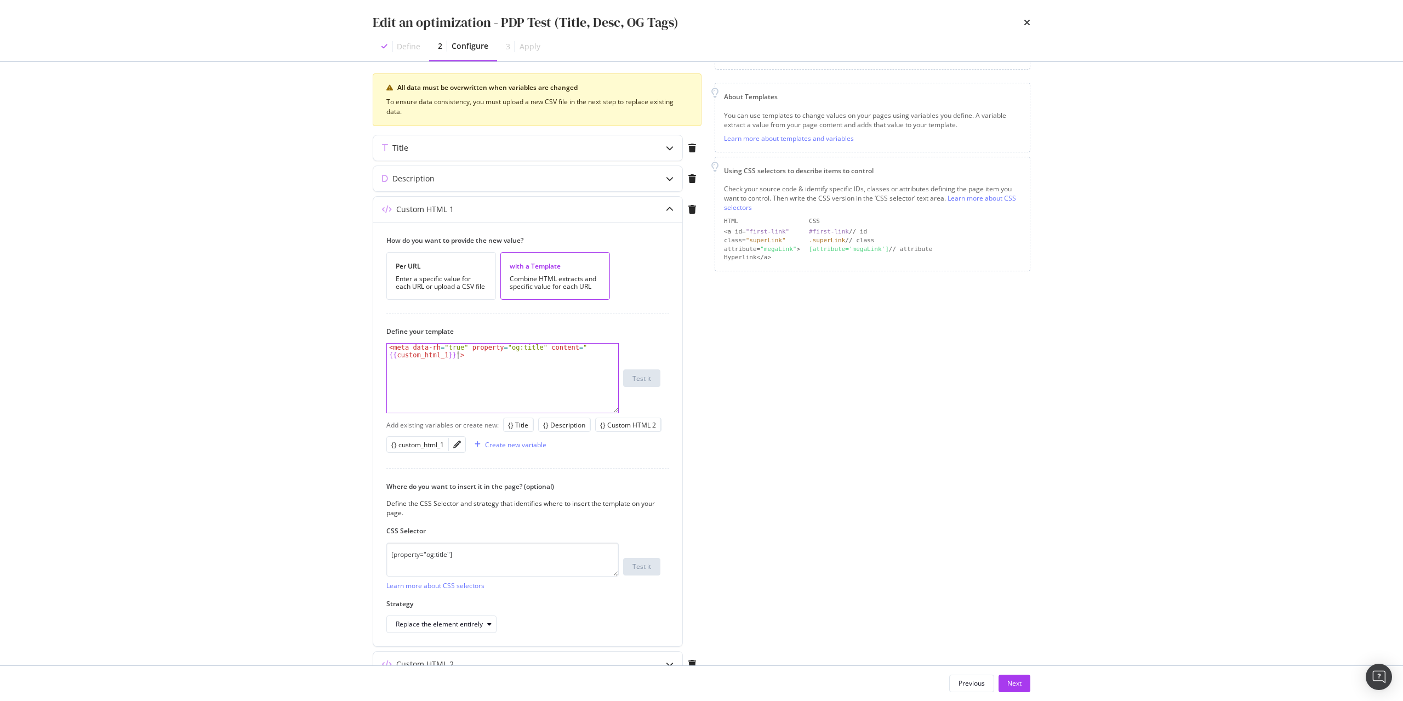
scroll to position [181, 0]
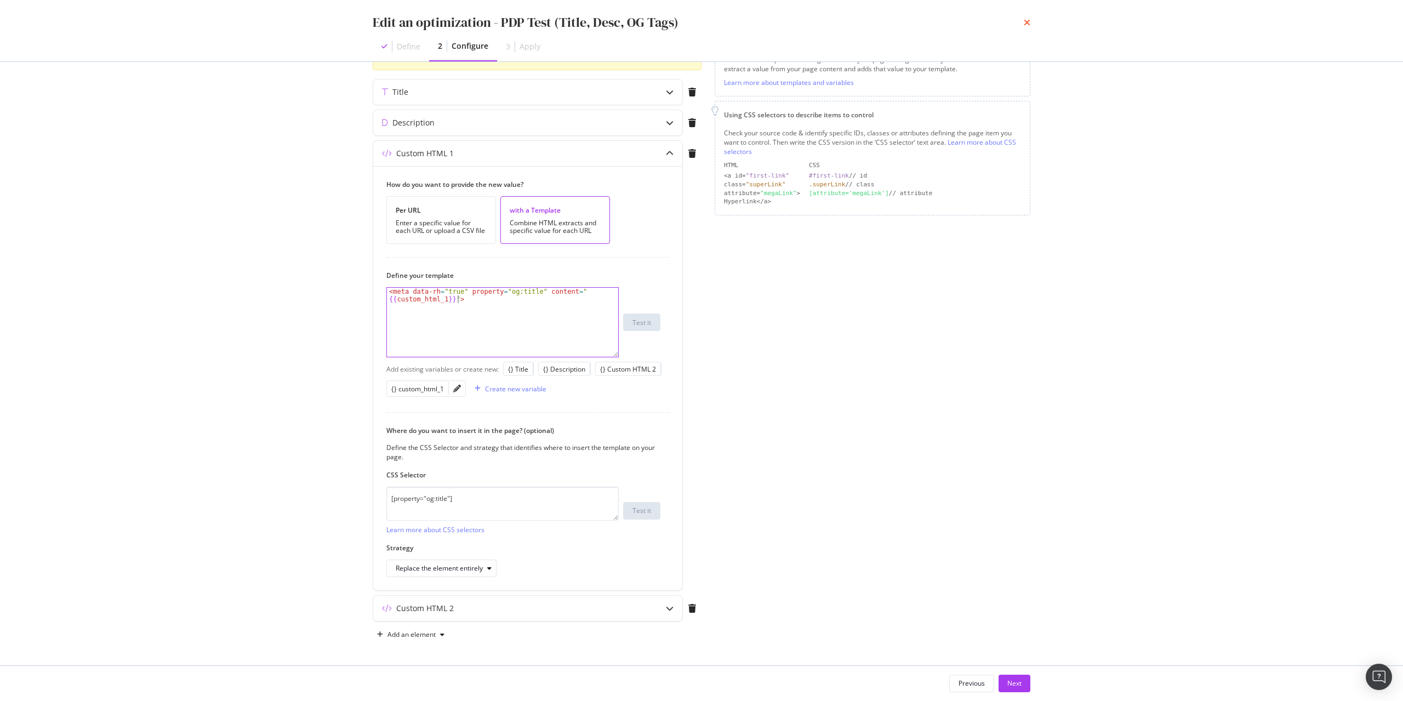
click at [1028, 20] on icon "times" at bounding box center [1027, 22] width 7 height 9
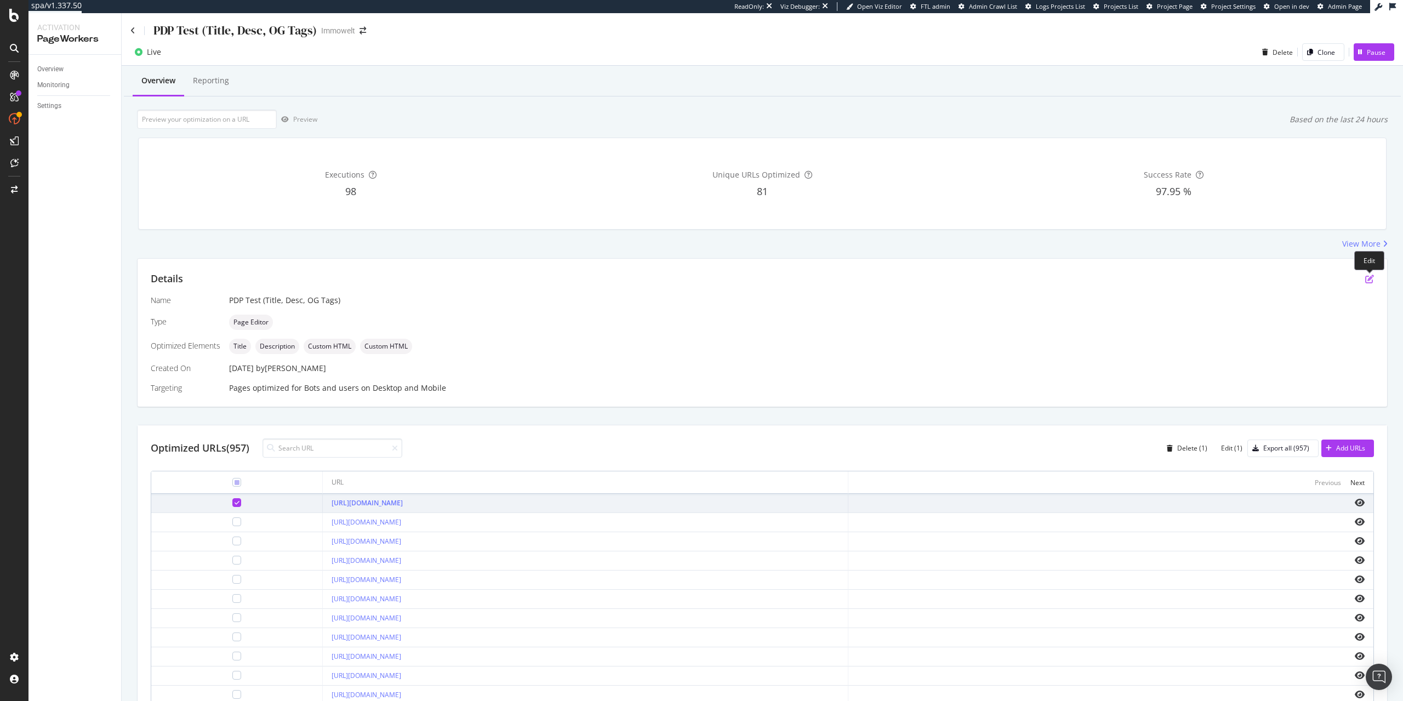
click at [1370, 278] on icon "pen-to-square" at bounding box center [1369, 279] width 9 height 9
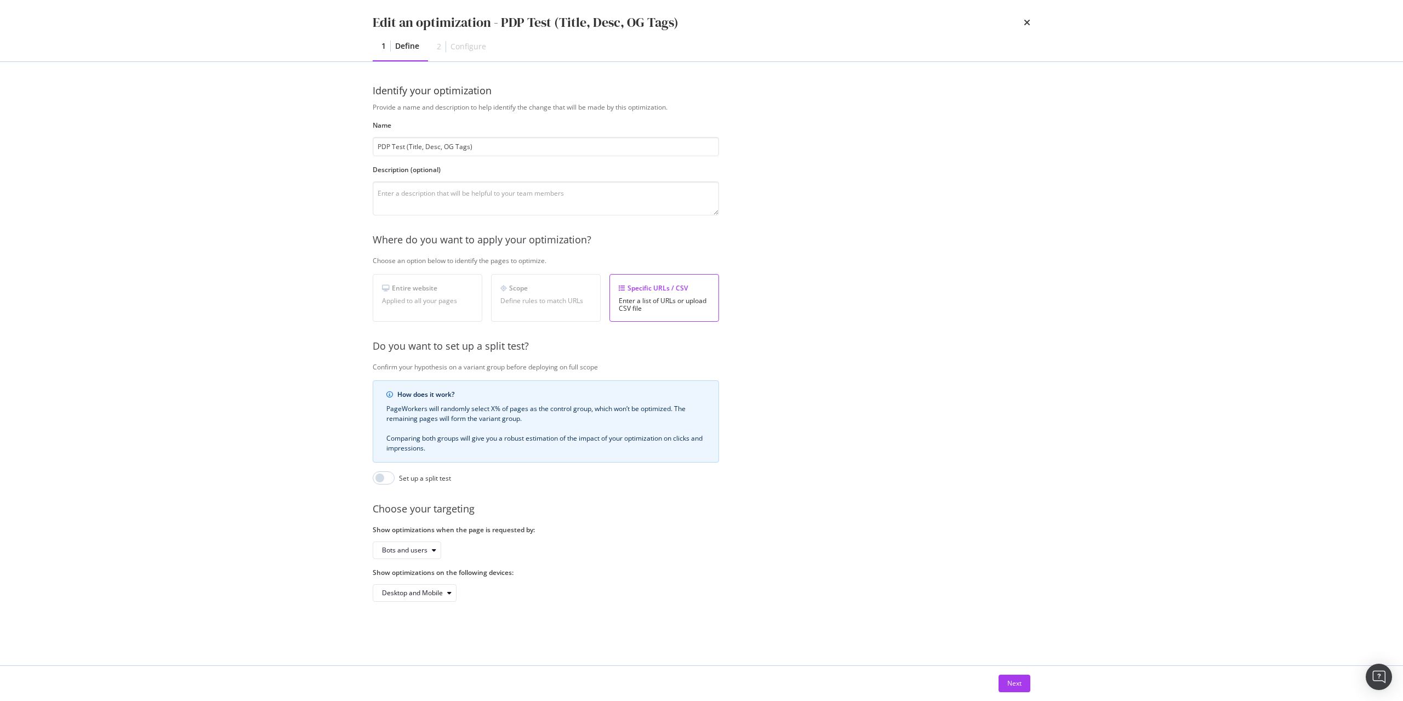
click at [1033, 686] on div "Next" at bounding box center [702, 683] width 702 height 35
click at [1013, 687] on div "Next" at bounding box center [1014, 683] width 14 height 9
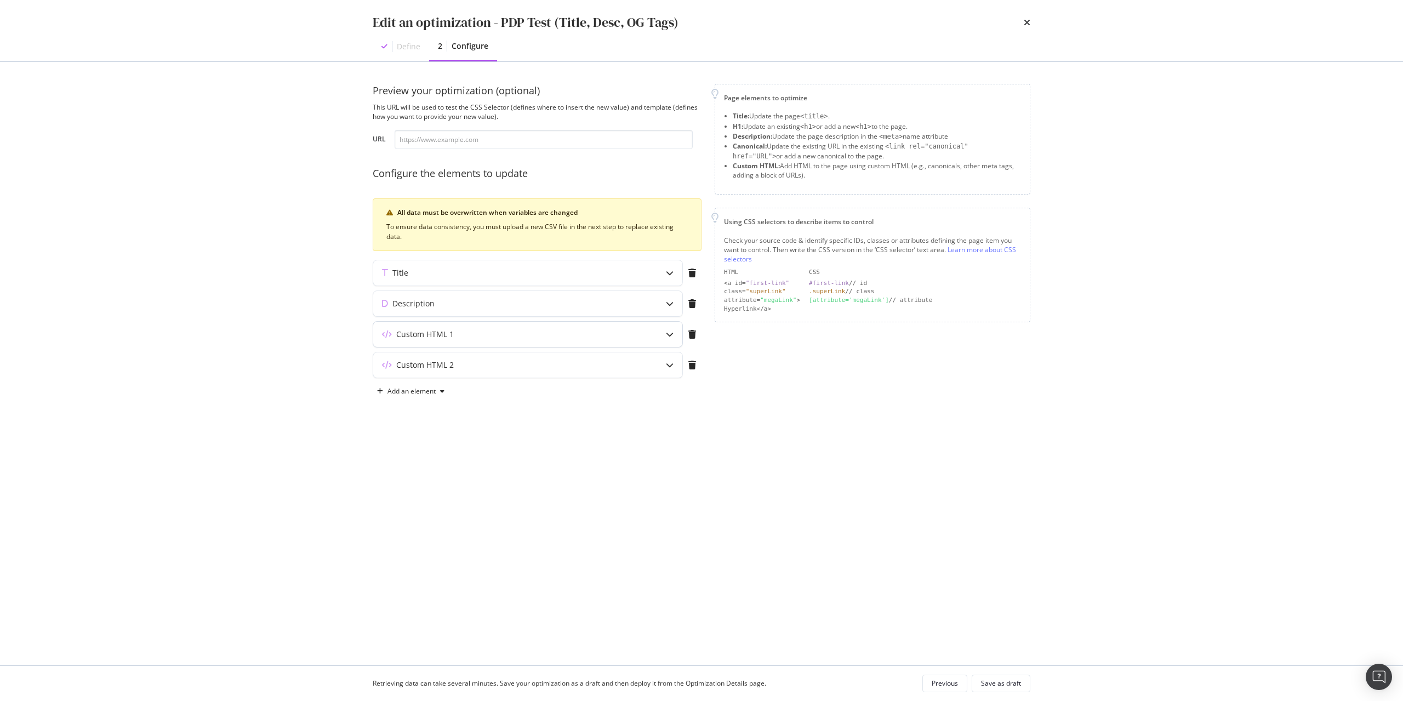
click at [525, 345] on div "Custom HTML 1" at bounding box center [527, 334] width 309 height 25
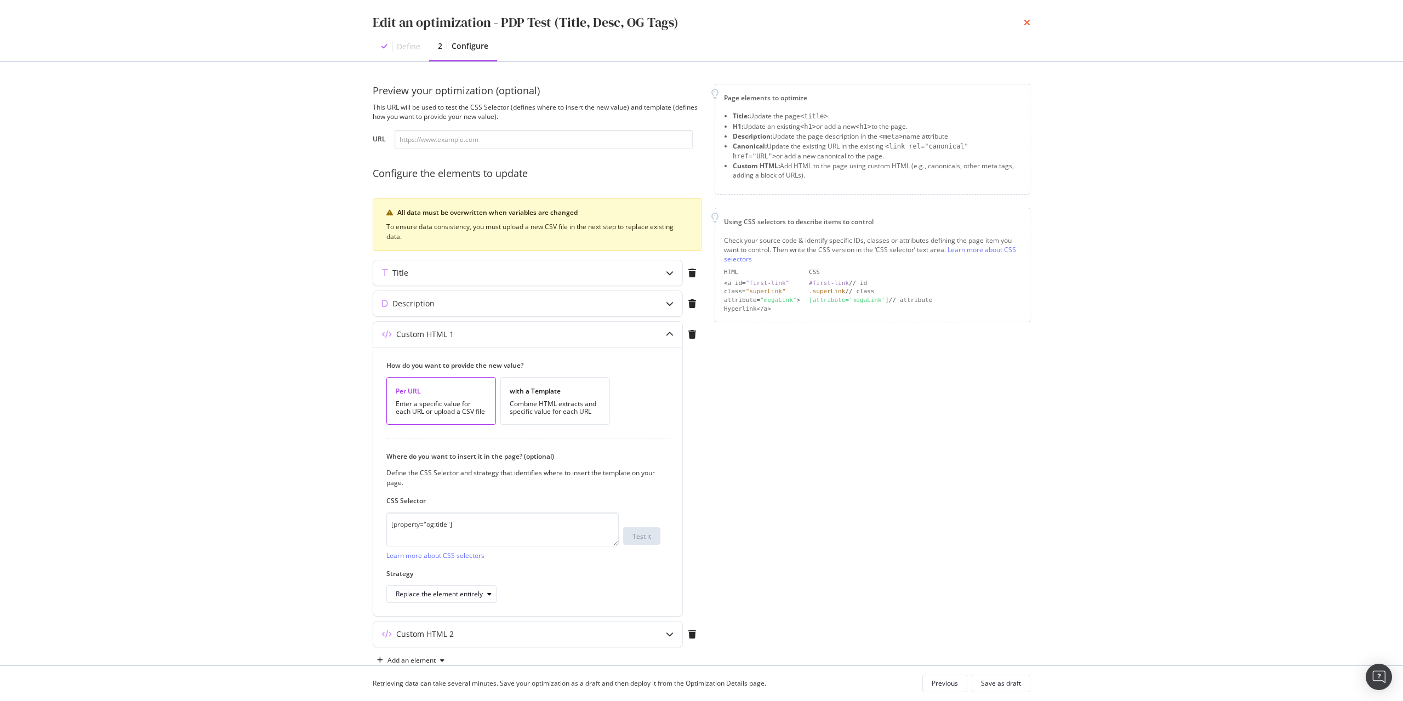
click at [1030, 24] on icon "times" at bounding box center [1027, 22] width 7 height 9
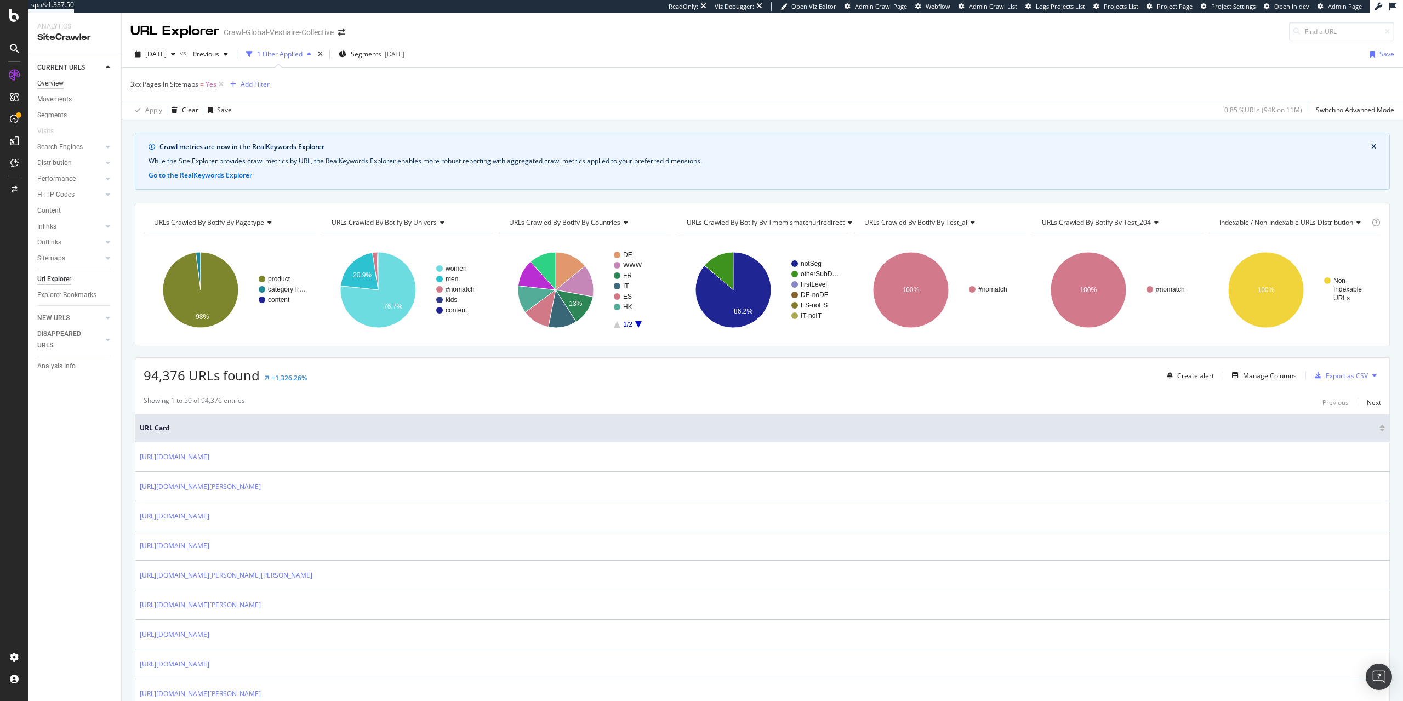
click at [50, 82] on div "Overview" at bounding box center [50, 84] width 26 height 12
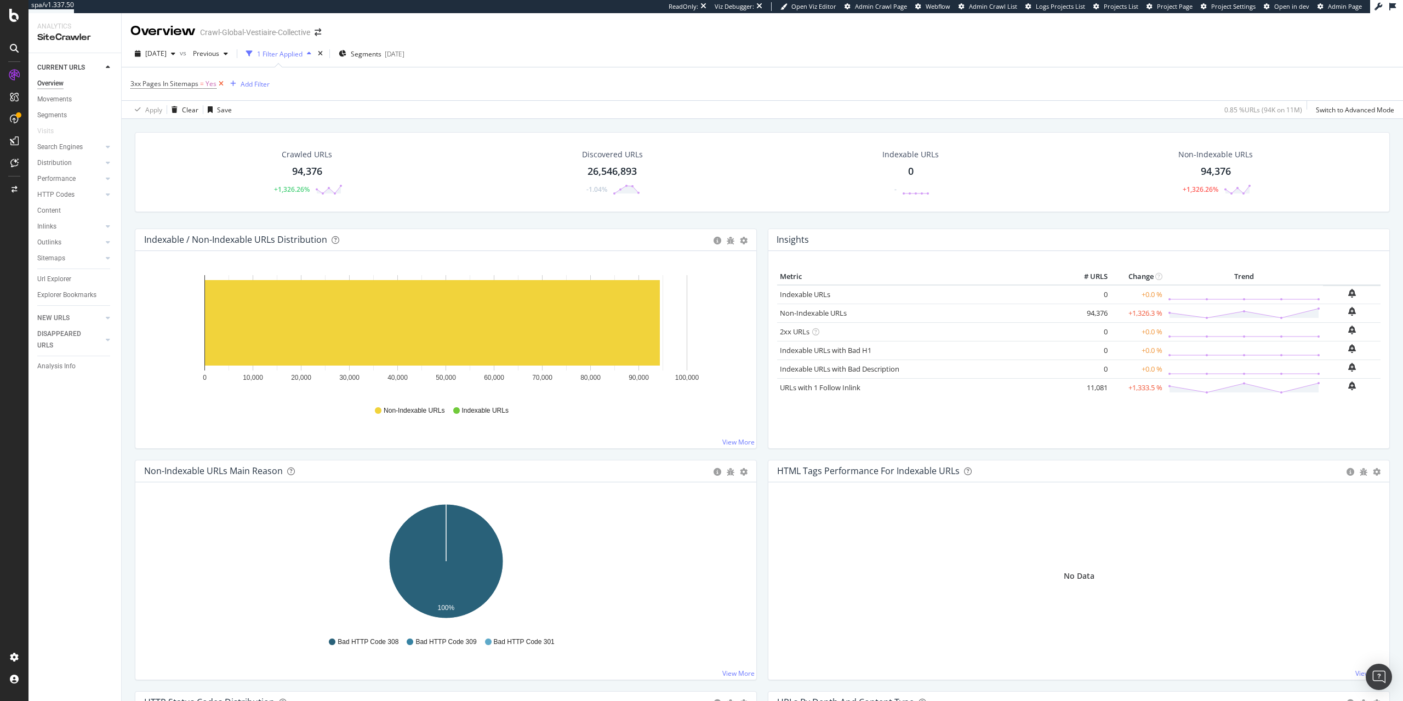
click at [221, 88] on icon at bounding box center [220, 83] width 9 height 11
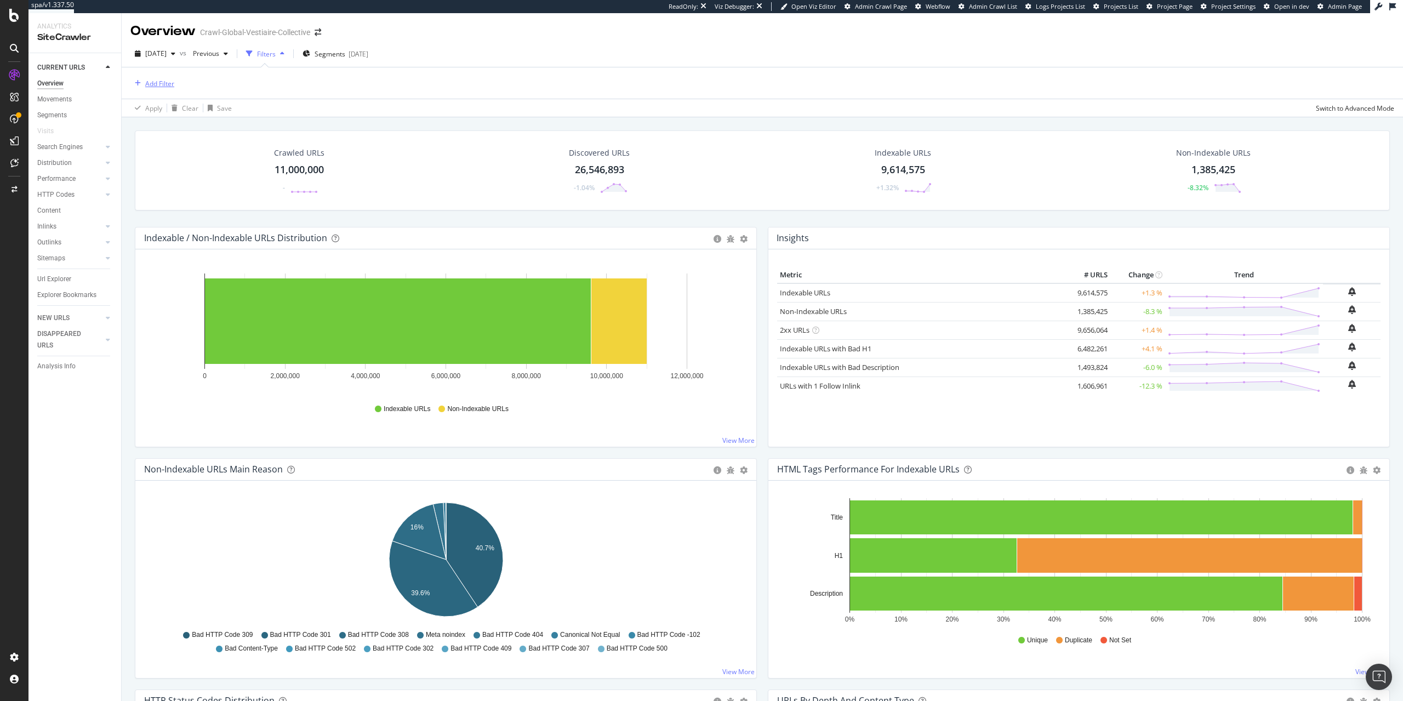
click at [158, 80] on div "Add Filter" at bounding box center [159, 83] width 29 height 9
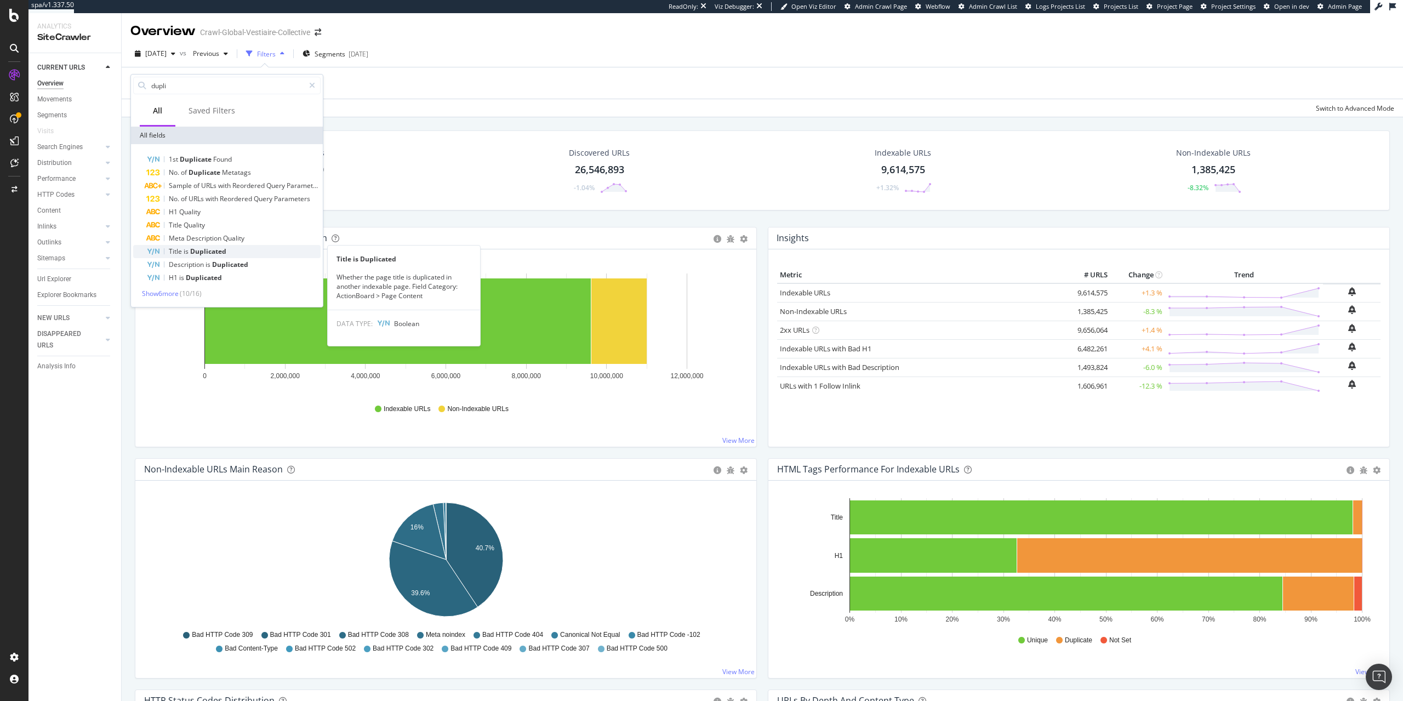
type input "dupli"
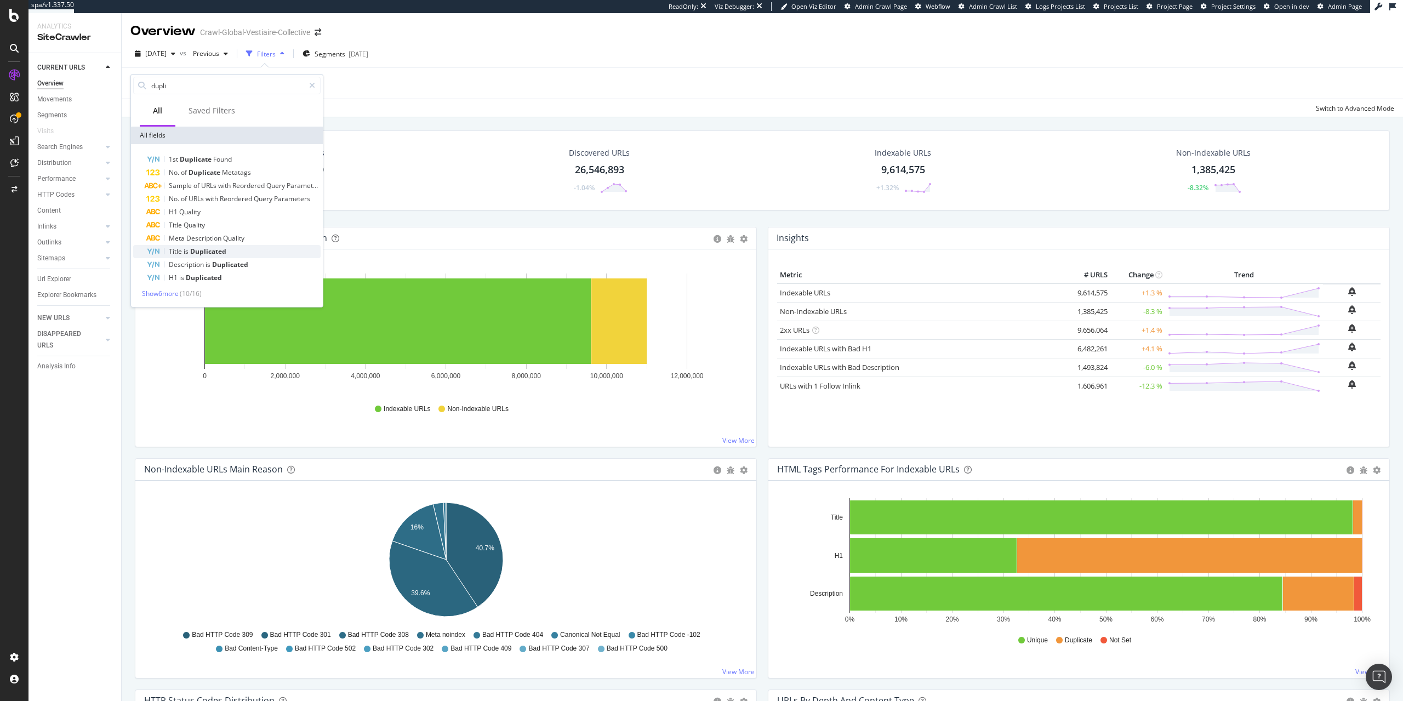
click at [195, 247] on span "Duplicated" at bounding box center [208, 251] width 36 height 9
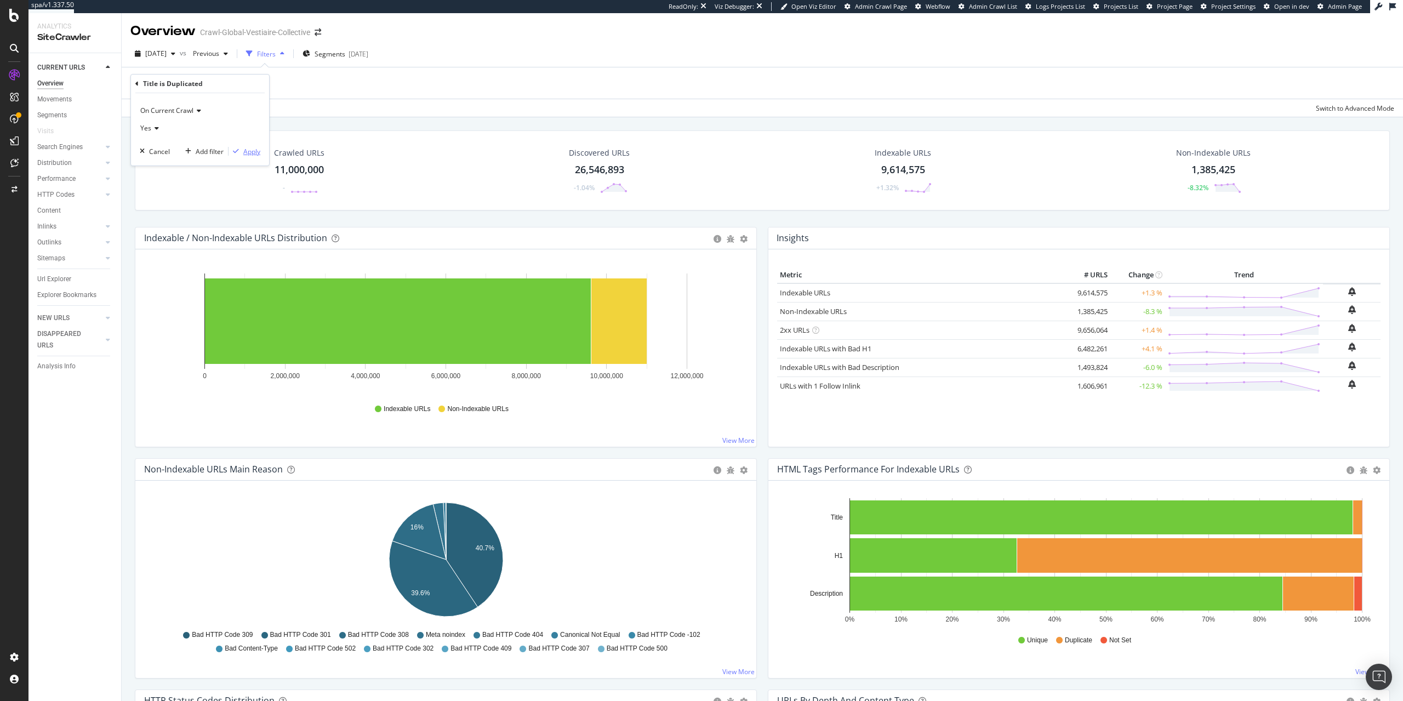
click at [256, 156] on div "Apply" at bounding box center [245, 151] width 32 height 10
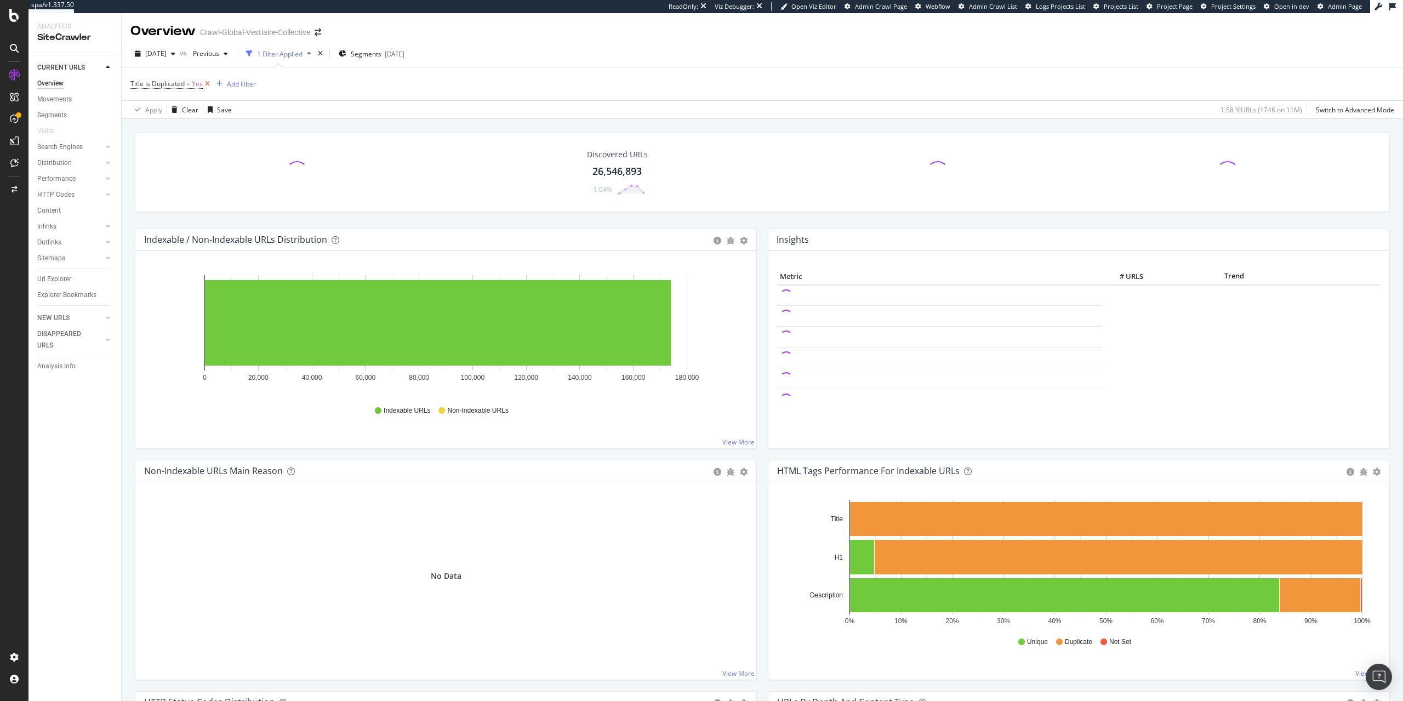
click at [207, 84] on icon at bounding box center [207, 83] width 9 height 11
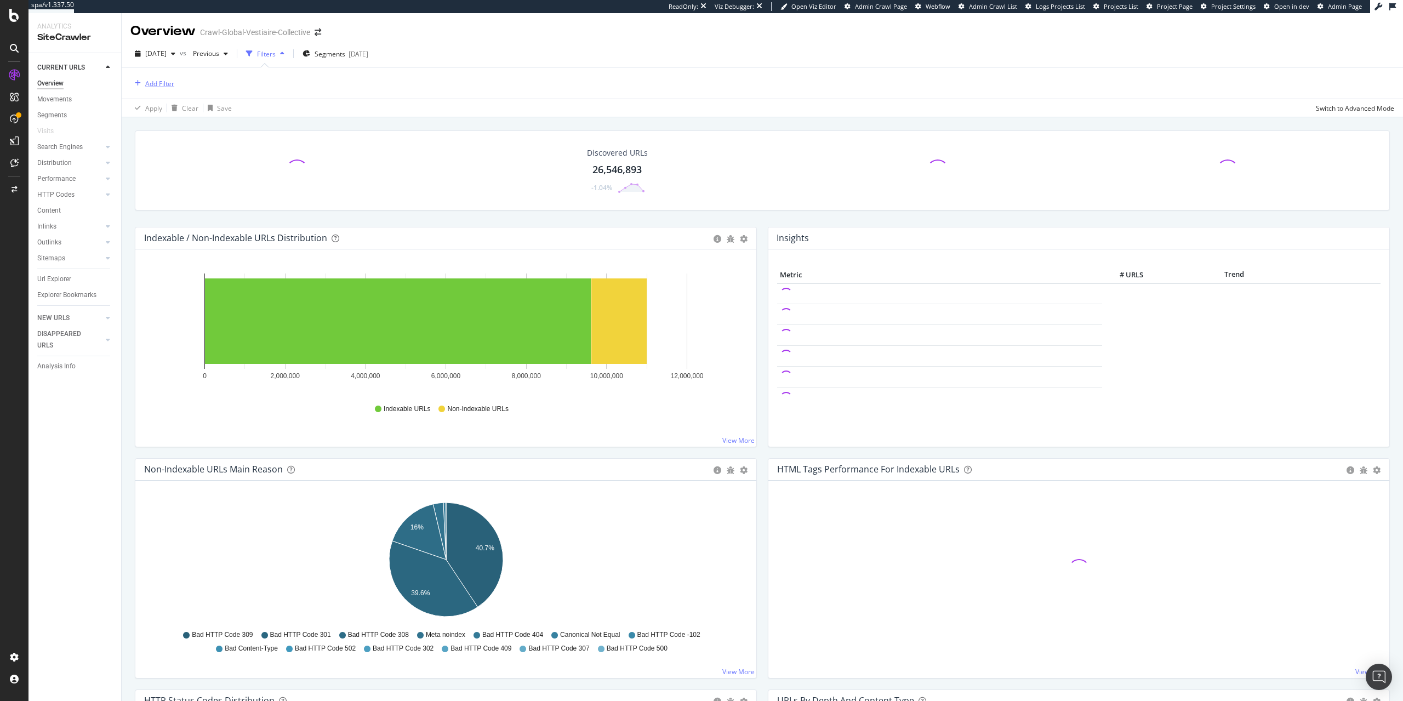
click at [170, 89] on div "Add Filter" at bounding box center [152, 83] width 44 height 12
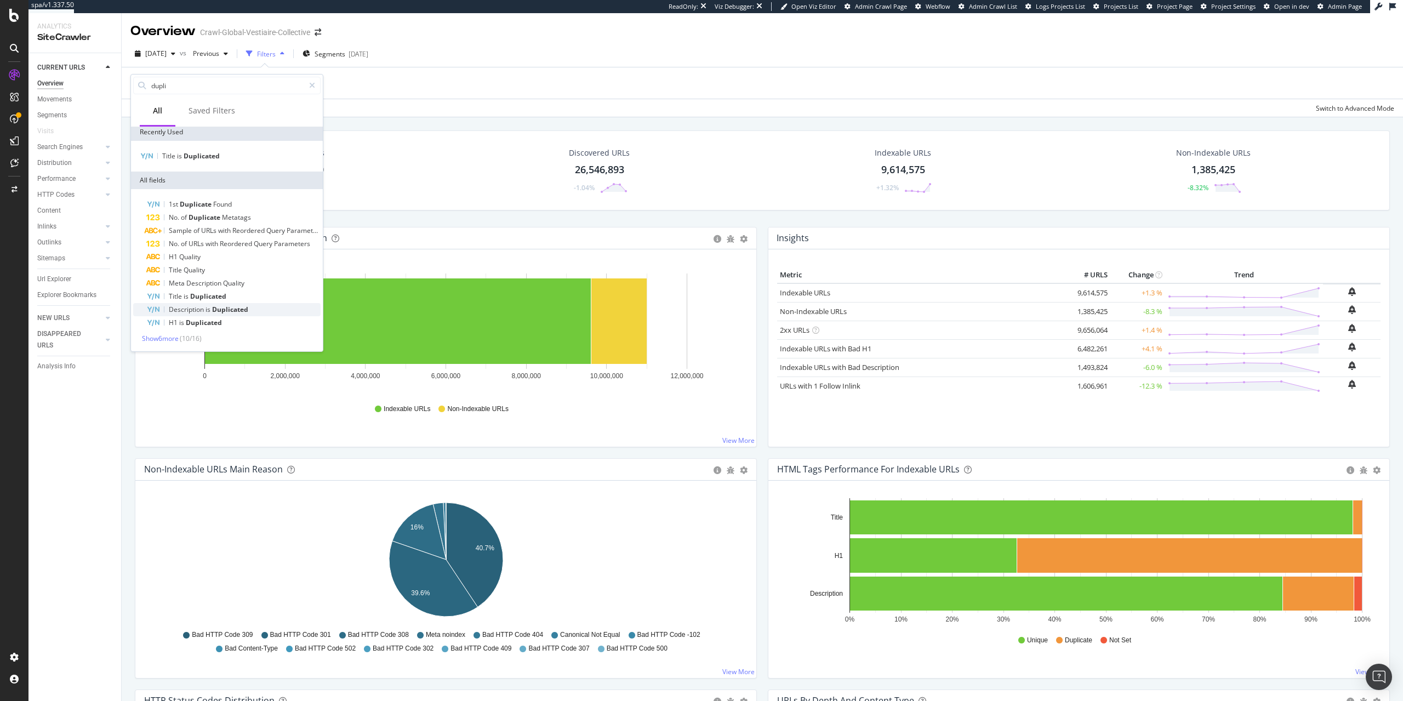
scroll to position [4, 0]
click at [151, 338] on span "Show 6 more" at bounding box center [160, 337] width 37 height 9
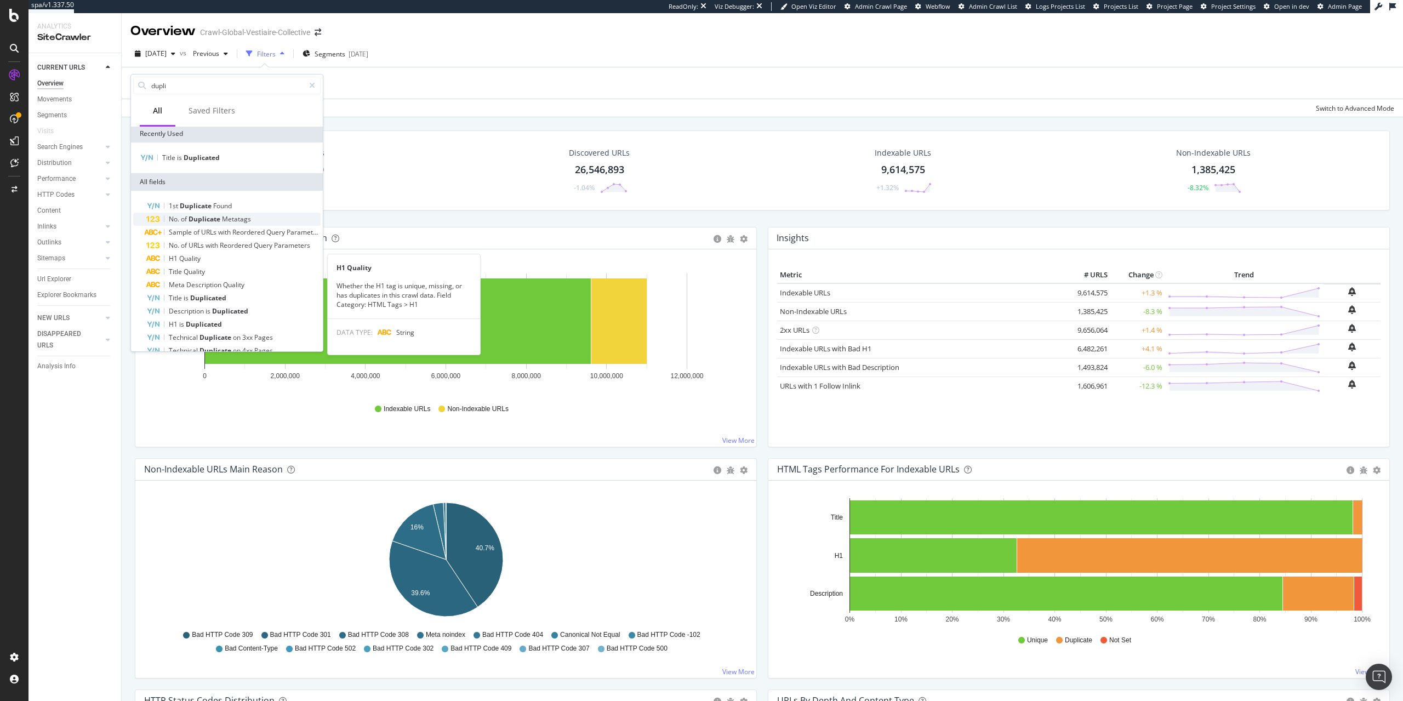
scroll to position [0, 0]
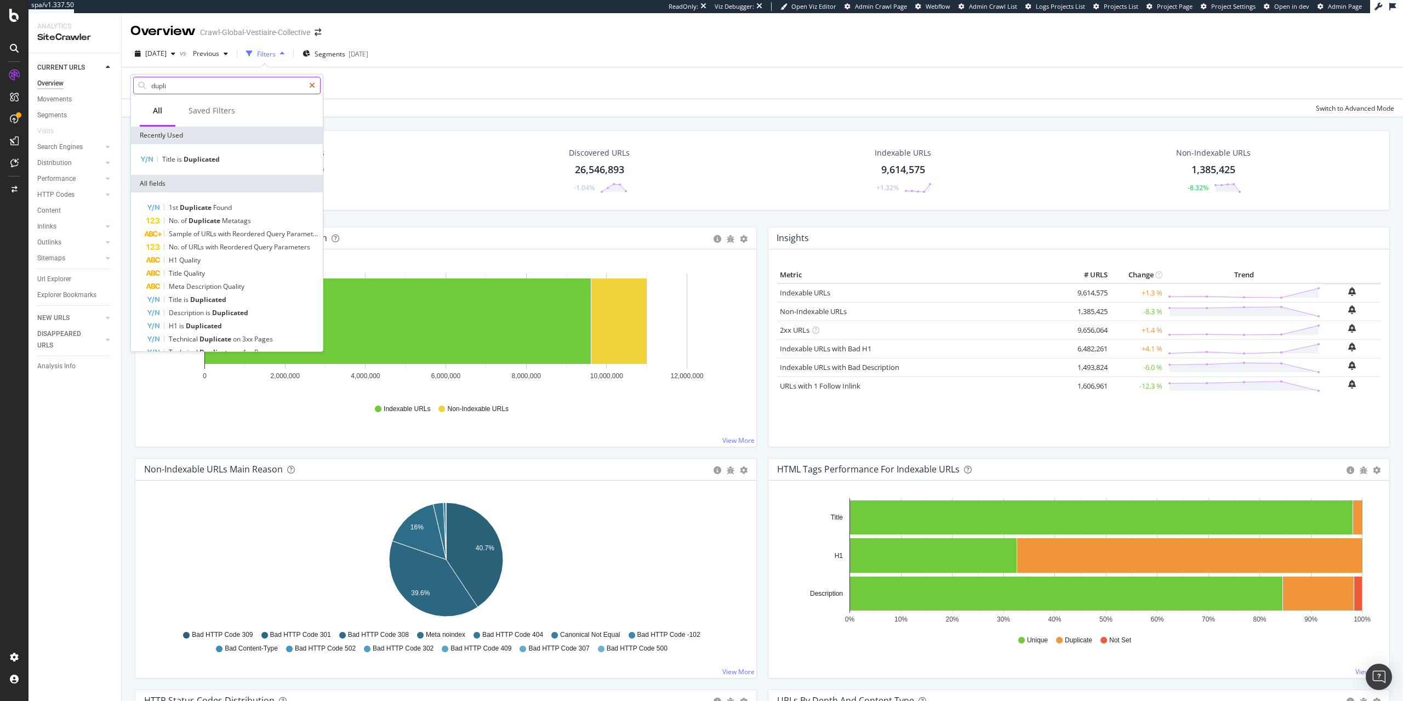
click at [306, 88] on div at bounding box center [312, 86] width 16 height 18
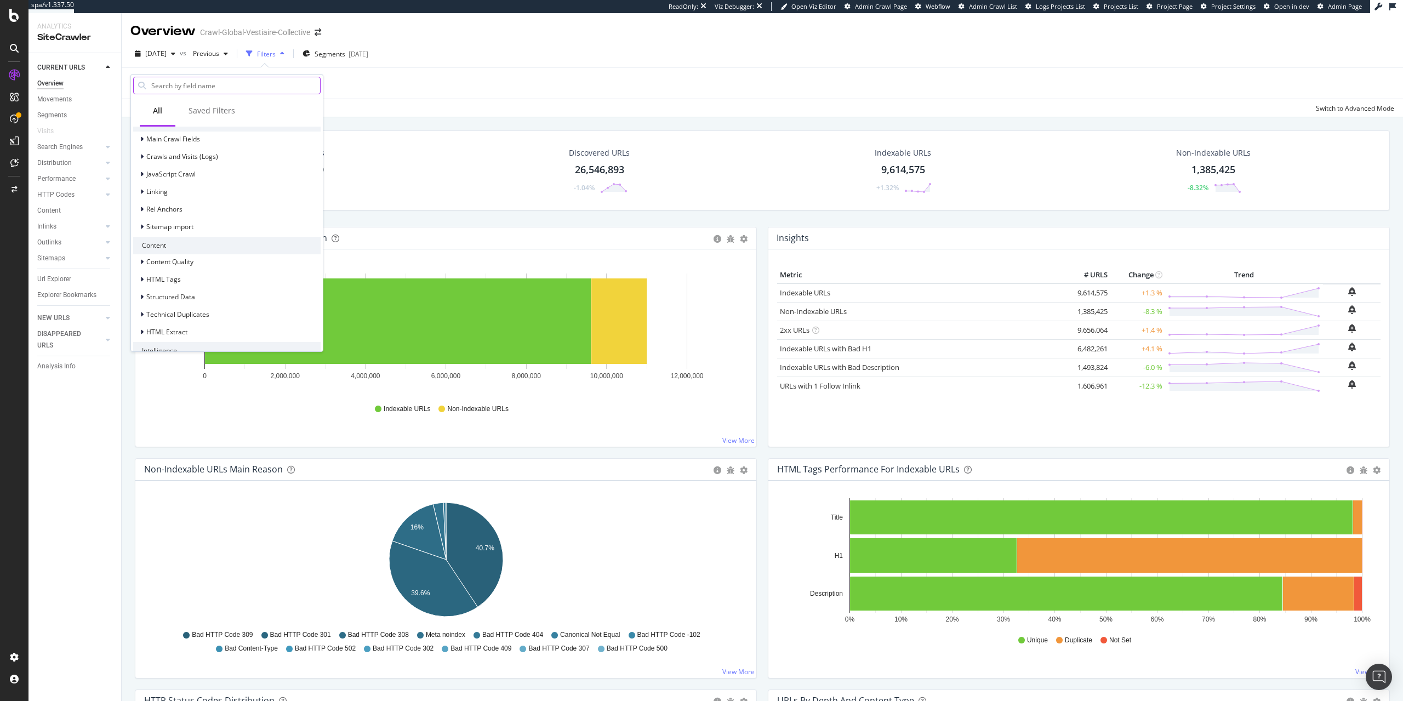
scroll to position [376, 0]
click at [170, 334] on span "ActionBoard" at bounding box center [165, 334] width 38 height 9
click at [177, 269] on span "Page Content" at bounding box center [173, 269] width 41 height 9
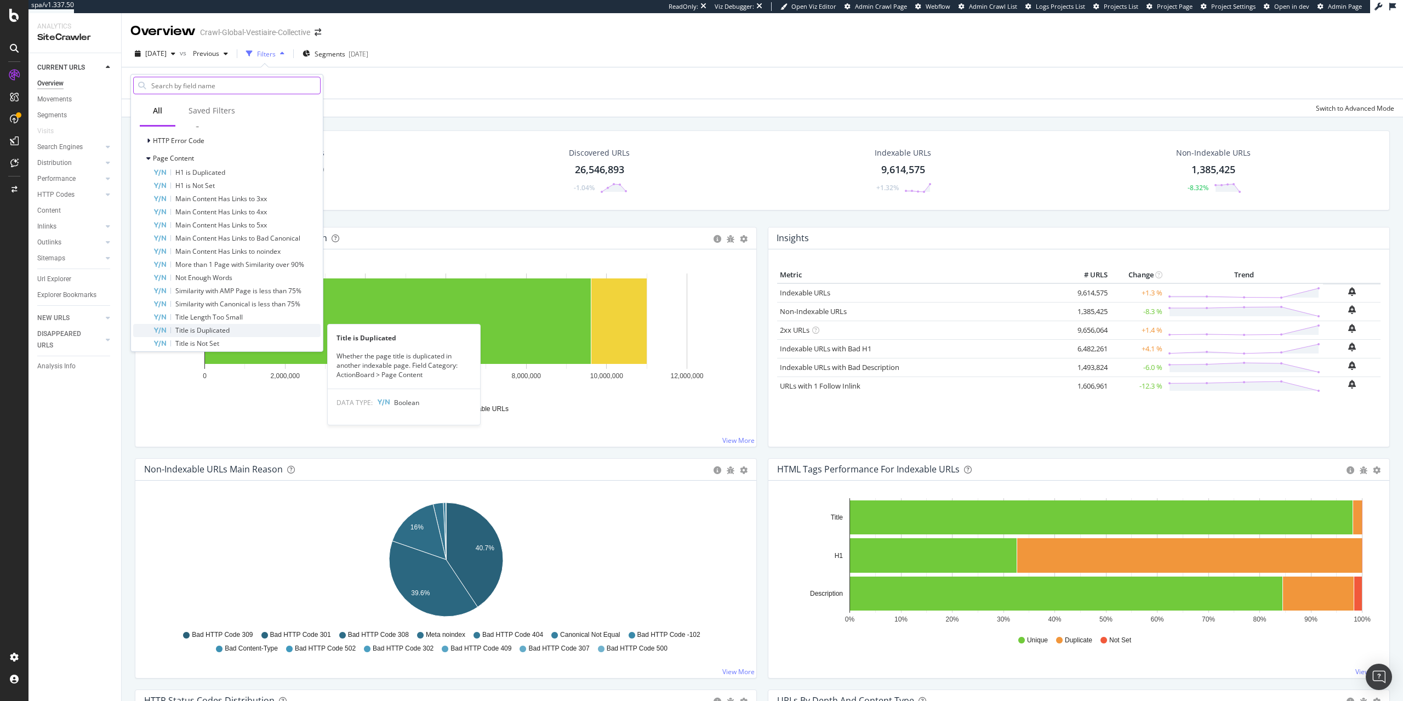
click at [198, 332] on span "Title is Duplicated" at bounding box center [202, 330] width 54 height 9
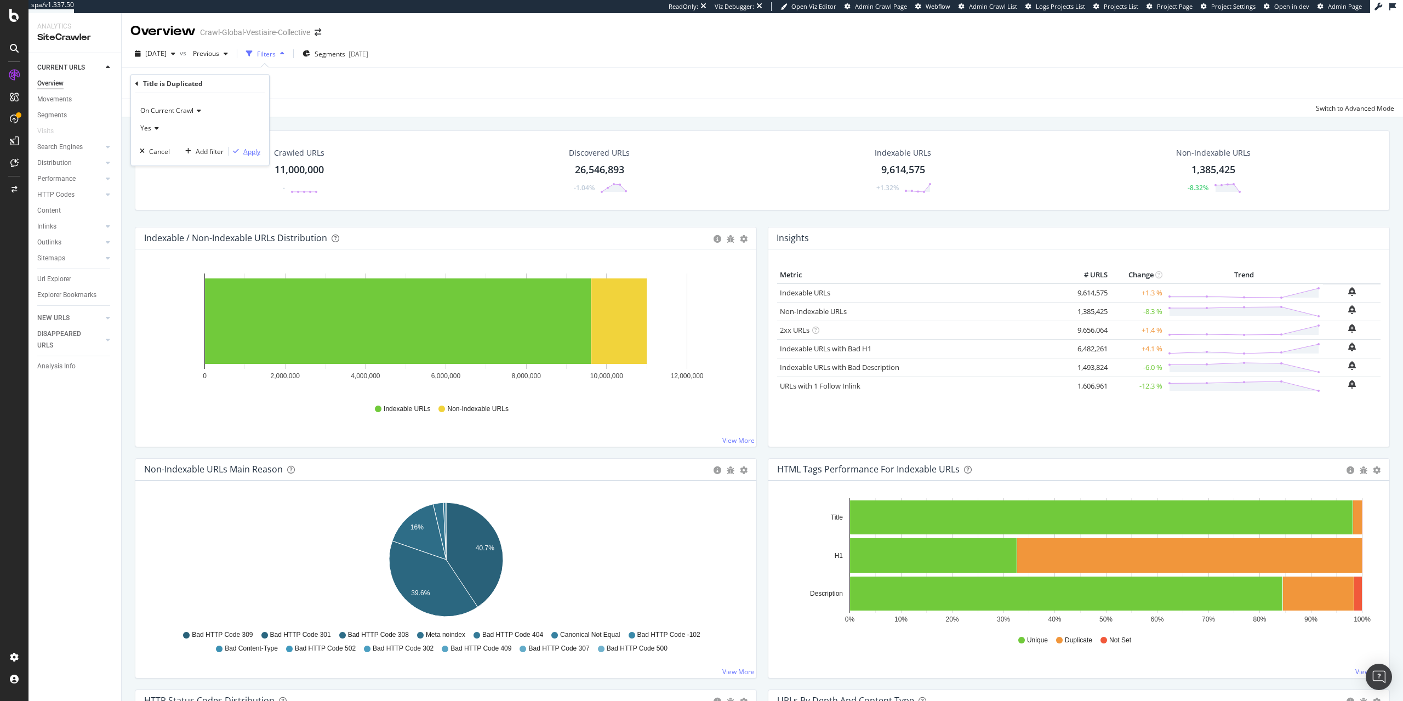
click at [245, 154] on div "Apply" at bounding box center [251, 151] width 17 height 9
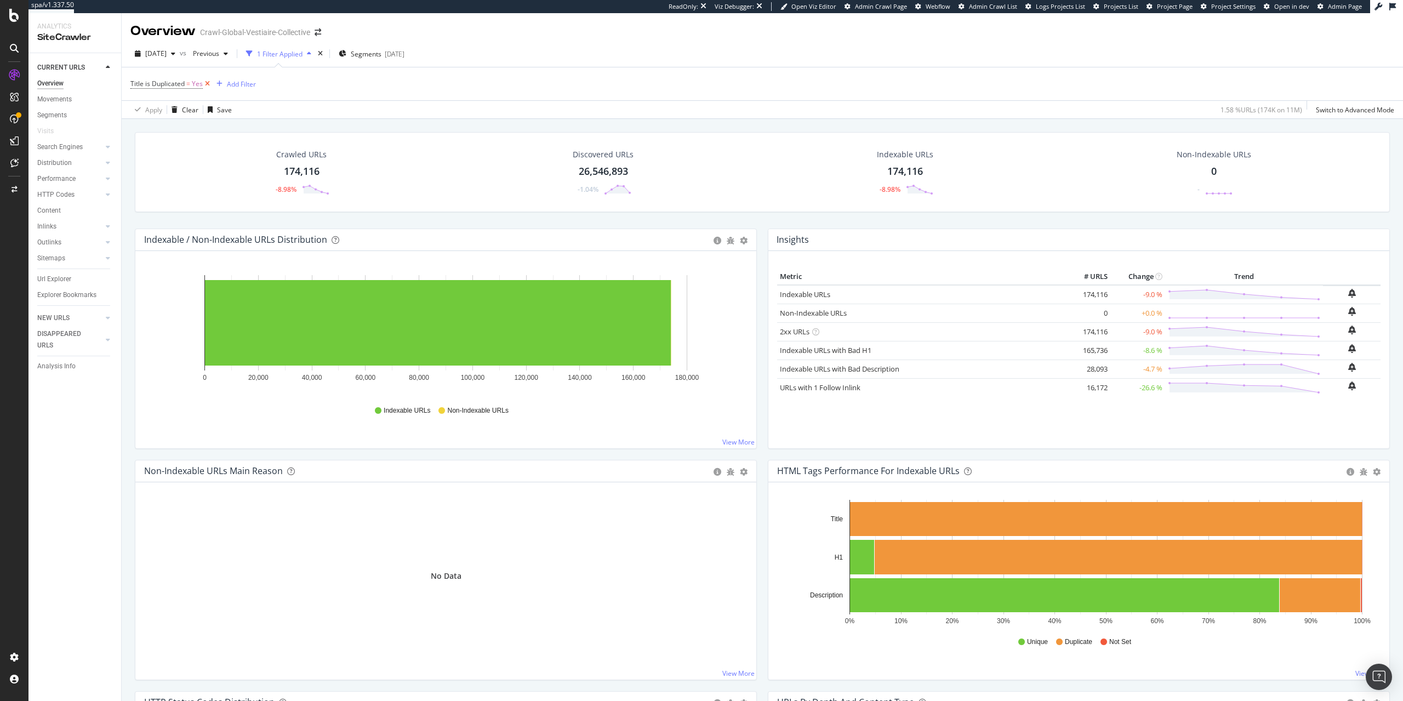
click at [210, 84] on icon at bounding box center [207, 83] width 9 height 11
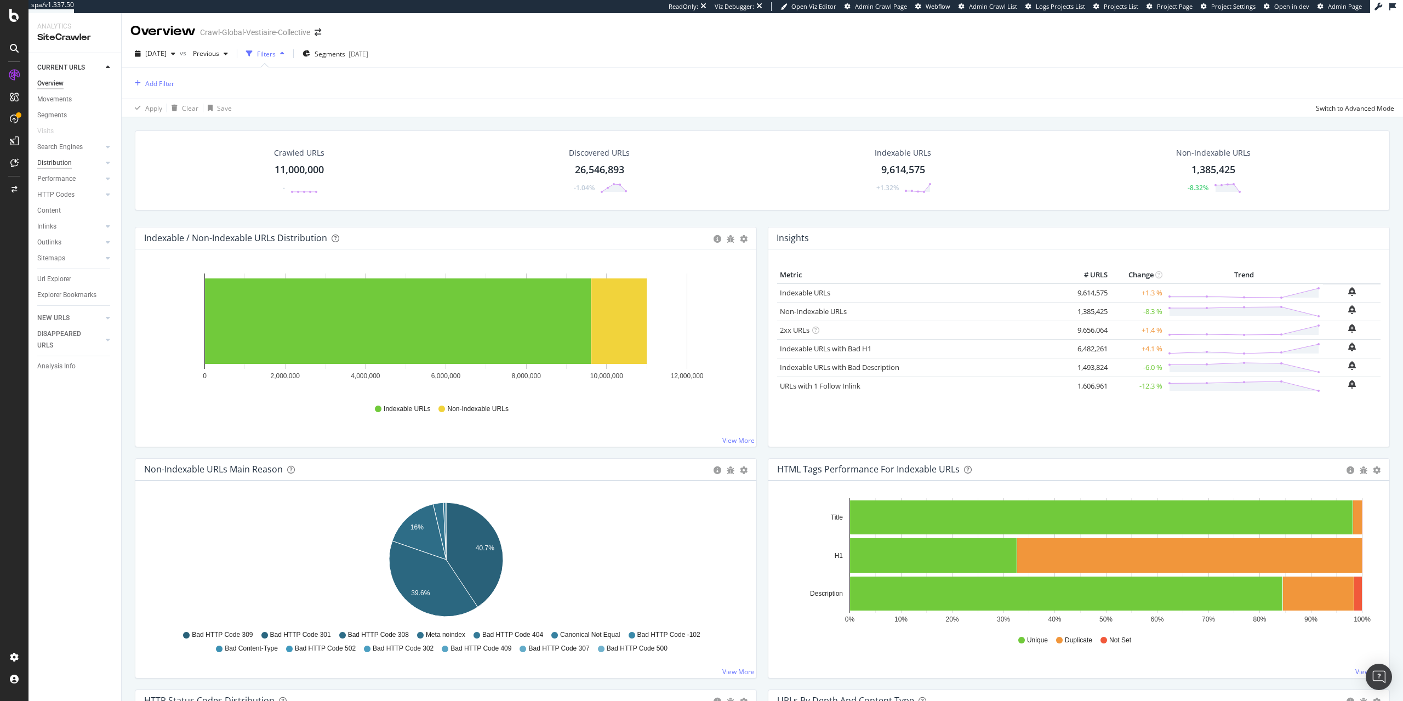
click at [61, 161] on div "Distribution" at bounding box center [54, 163] width 35 height 12
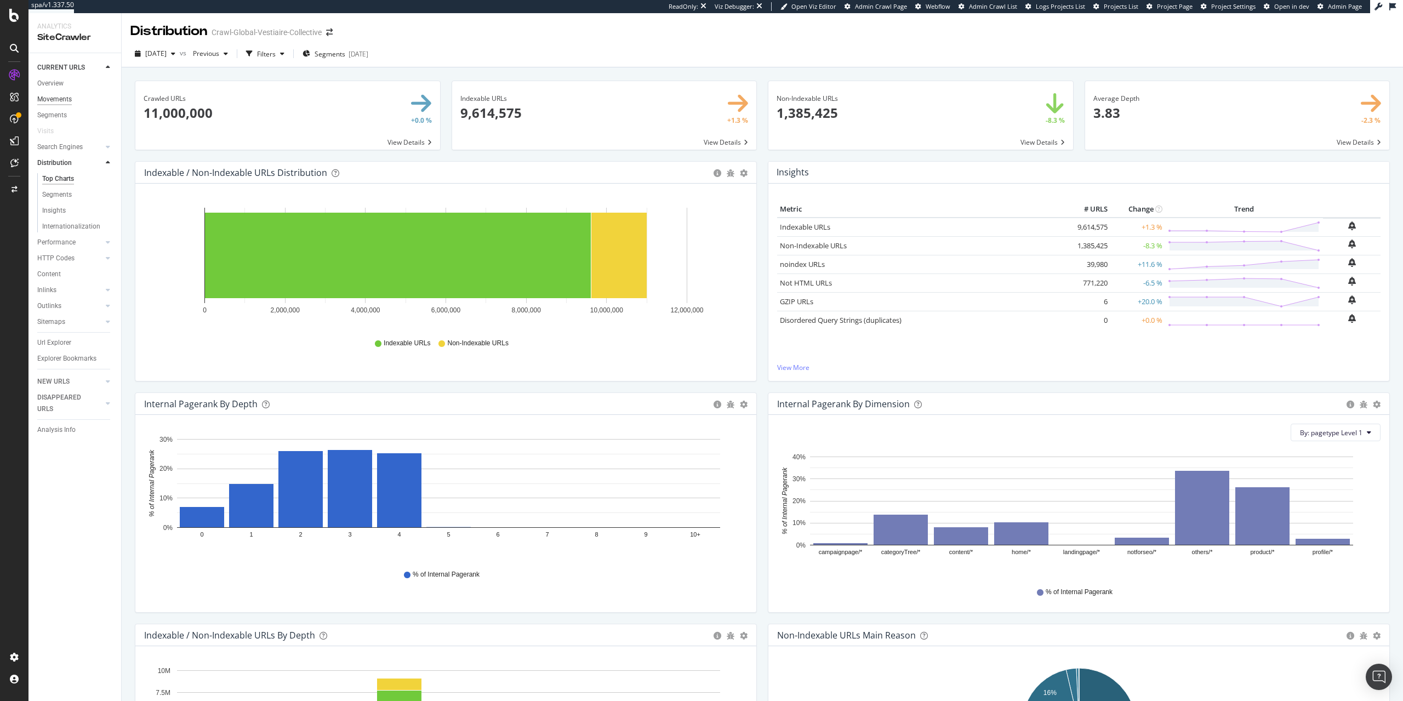
click at [57, 96] on div "Movements" at bounding box center [54, 100] width 35 height 12
